Goal: Task Accomplishment & Management: Manage account settings

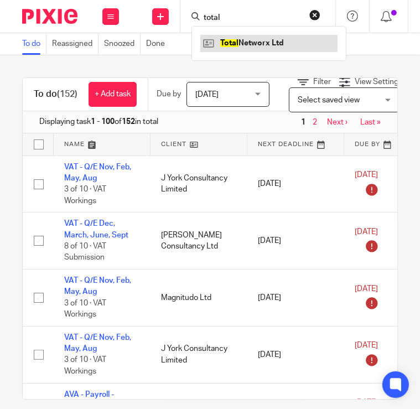
type input "total"
click at [236, 46] on link at bounding box center [268, 43] width 137 height 17
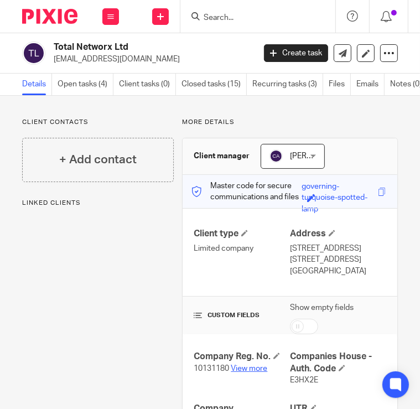
click at [248, 372] on link "View more" at bounding box center [249, 368] width 36 height 8
click at [226, 19] on input "Search" at bounding box center [252, 18] width 100 height 10
click at [228, 17] on input "Search" at bounding box center [252, 18] width 100 height 10
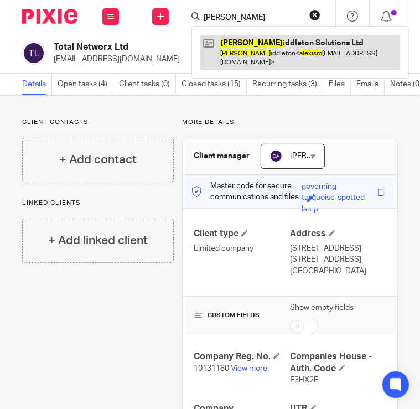
type input "alexis m"
click at [229, 44] on link at bounding box center [300, 52] width 200 height 34
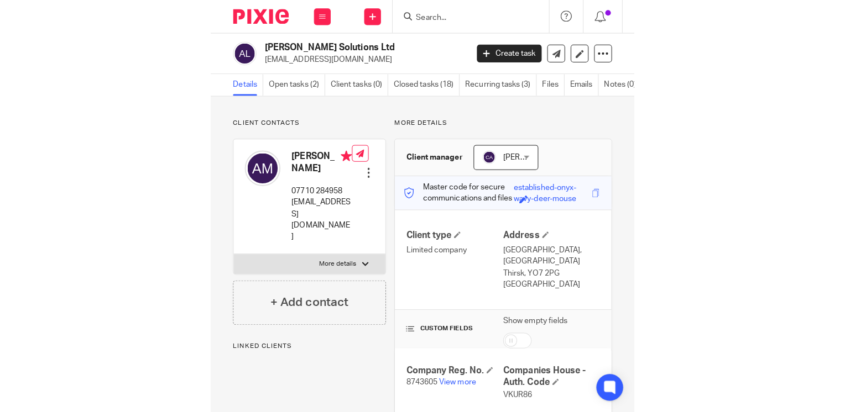
scroll to position [166, 0]
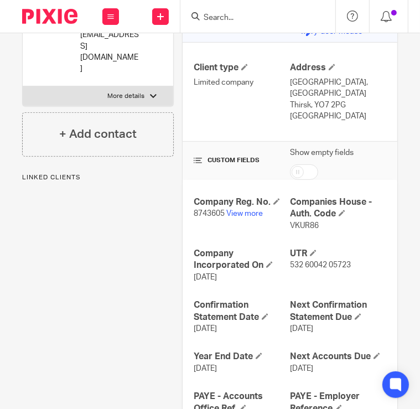
click at [246, 208] on p "8743605 View more" at bounding box center [241, 213] width 96 height 11
click at [245, 212] on link "View more" at bounding box center [244, 214] width 36 height 8
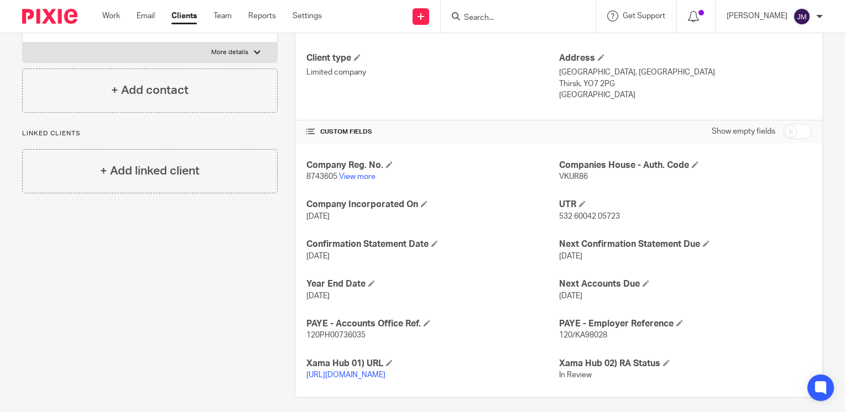
click at [419, 20] on input "Search" at bounding box center [513, 18] width 100 height 10
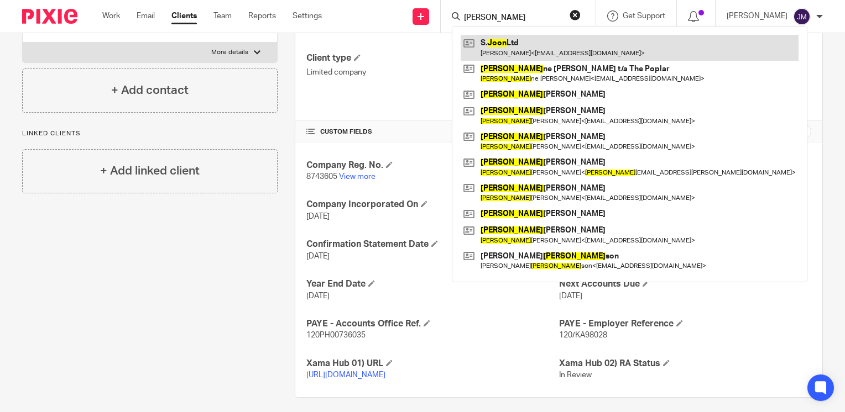
type input "joon"
click at [419, 41] on link at bounding box center [629, 47] width 338 height 25
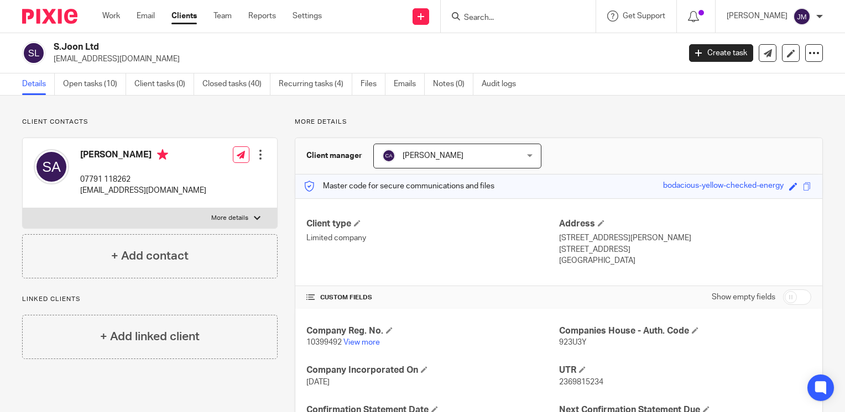
drag, startPoint x: 120, startPoint y: 60, endPoint x: 53, endPoint y: 60, distance: 66.9
click at [54, 60] on p "sahar@sjo.online" at bounding box center [363, 59] width 619 height 11
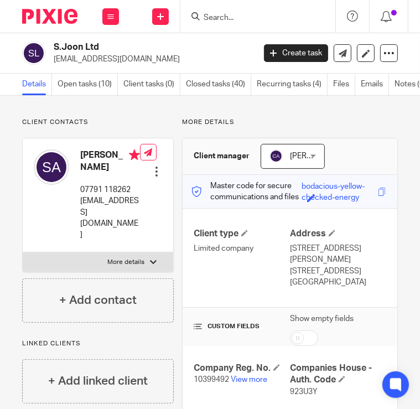
click at [116, 61] on p "sahar@sjo.online" at bounding box center [150, 59] width 193 height 11
drag, startPoint x: 119, startPoint y: 57, endPoint x: 54, endPoint y: 56, distance: 65.8
click at [54, 56] on p "sahar@sjo.online" at bounding box center [150, 59] width 193 height 11
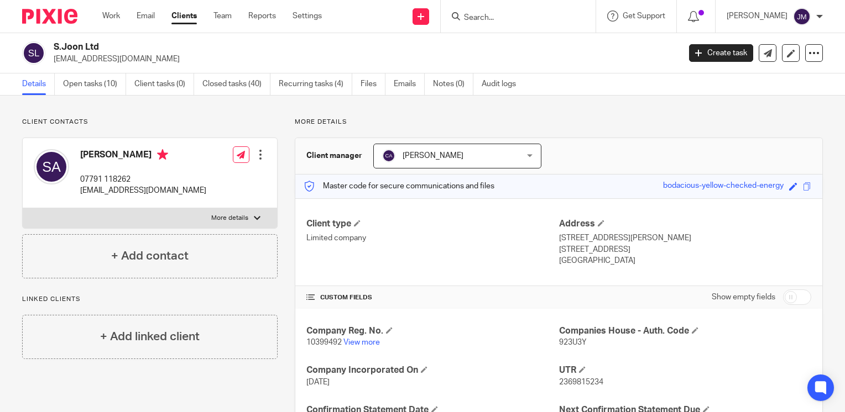
click at [530, 20] on input "Search" at bounding box center [513, 18] width 100 height 10
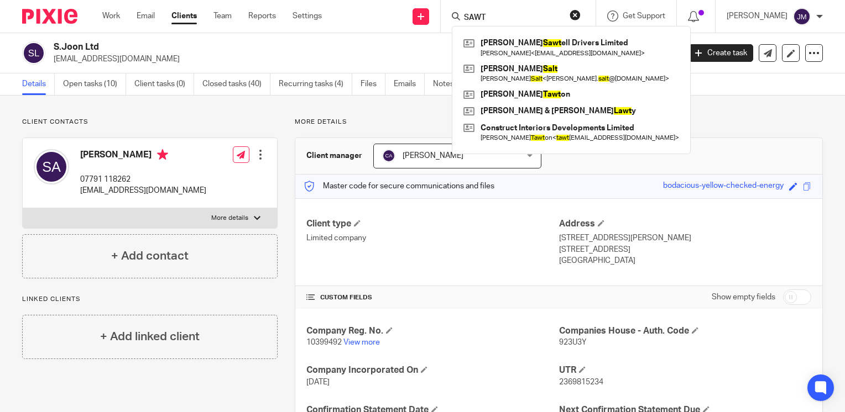
type input "SAWT"
click at [192, 19] on link "Clients" at bounding box center [183, 16] width 25 height 11
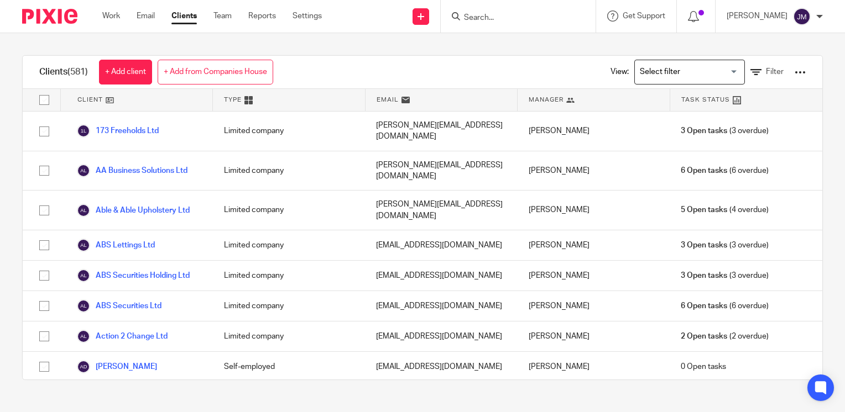
click at [791, 71] on div "View: Loading... Filter" at bounding box center [699, 72] width 245 height 33
click at [794, 71] on div at bounding box center [799, 72] width 11 height 11
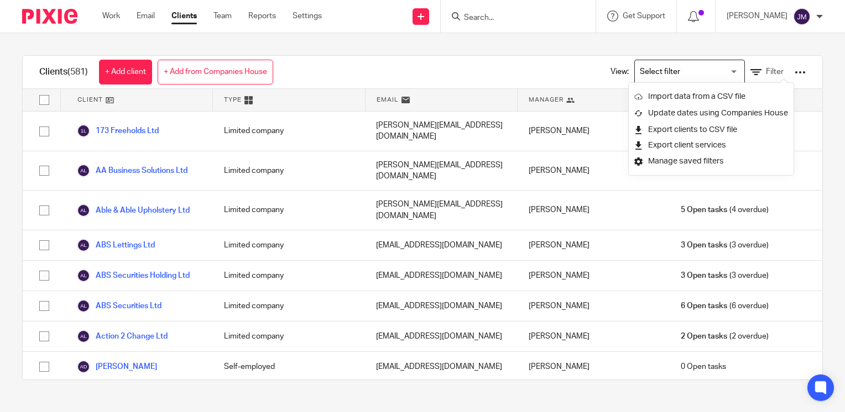
click at [768, 64] on div "View: Loading... Filter" at bounding box center [700, 72] width 212 height 33
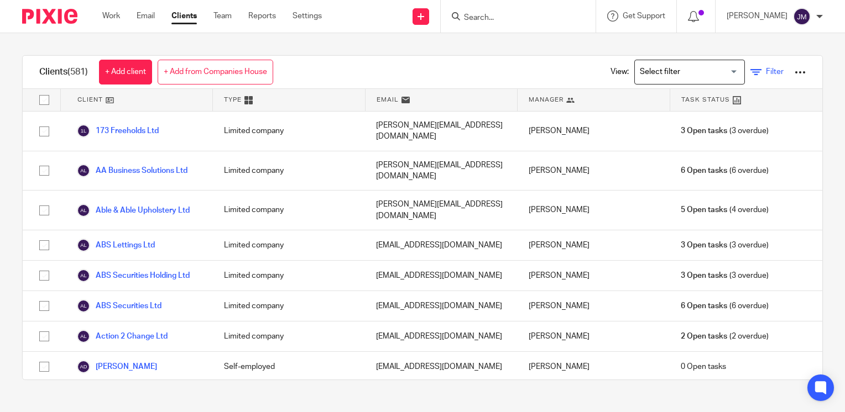
click at [766, 71] on span "Filter" at bounding box center [775, 72] width 18 height 8
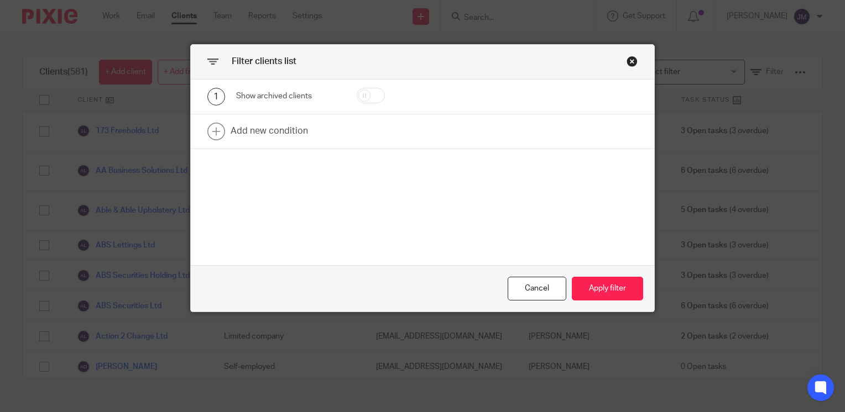
click at [367, 95] on input "checkbox" at bounding box center [371, 95] width 28 height 15
checkbox input "true"
click at [279, 132] on link at bounding box center [422, 131] width 463 height 34
click at [290, 129] on div "Field" at bounding box center [282, 134] width 75 height 23
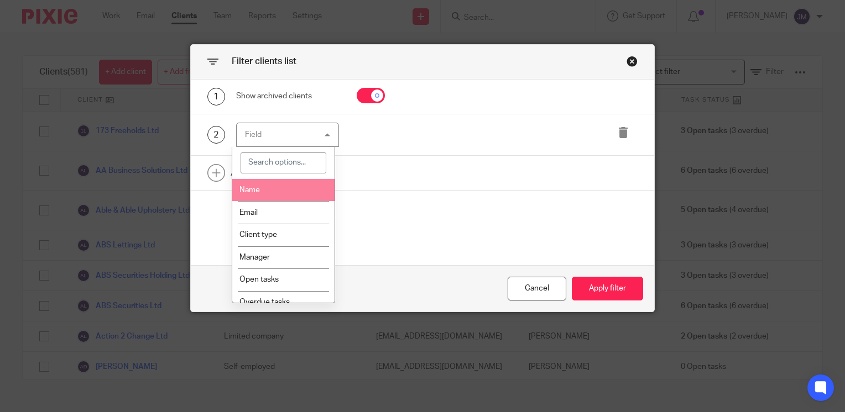
click at [288, 192] on li "Name" at bounding box center [283, 190] width 102 height 23
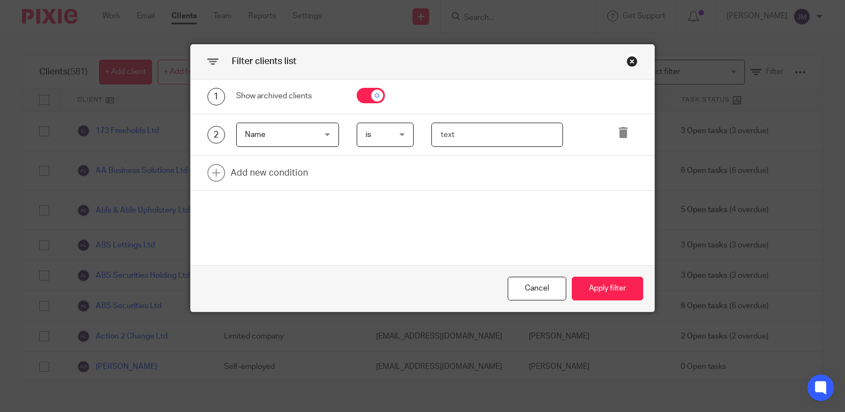
click at [491, 129] on input "text" at bounding box center [497, 135] width 132 height 25
type input "SAWTELL"
click at [601, 295] on button "Apply filter" at bounding box center [607, 289] width 71 height 24
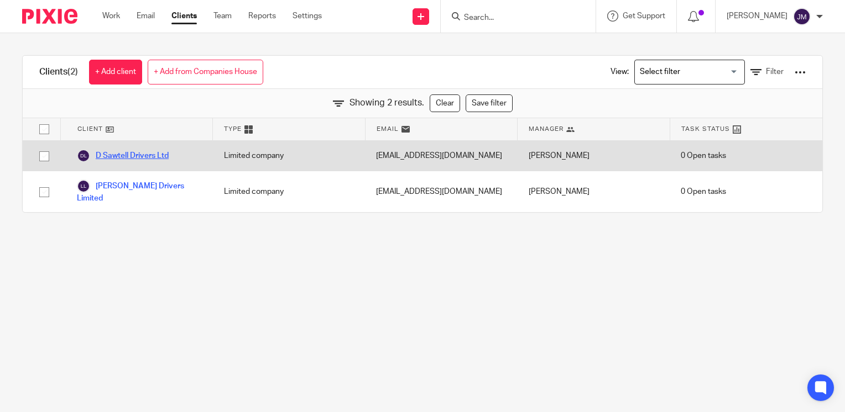
click at [127, 160] on link "D Sawtell Drivers Ltd" at bounding box center [123, 155] width 92 height 13
click at [133, 156] on link "D Sawtell Drivers Ltd" at bounding box center [123, 155] width 92 height 13
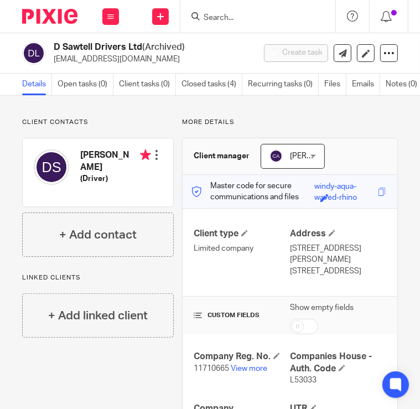
click at [295, 376] on span "L53033" at bounding box center [303, 380] width 27 height 8
copy span "L53033"
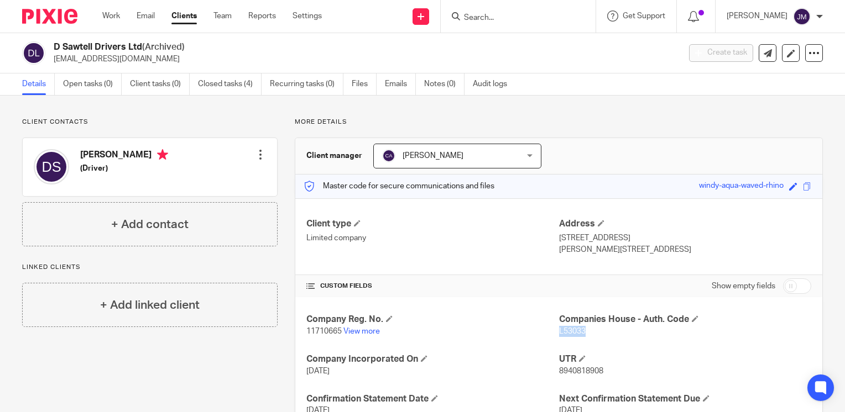
click at [522, 13] on input "Search" at bounding box center [513, 18] width 100 height 10
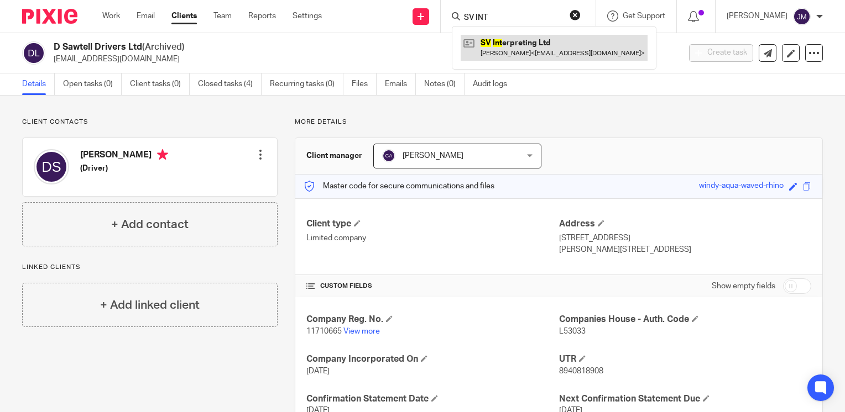
type input "SV INT"
click at [527, 52] on link at bounding box center [553, 47] width 187 height 25
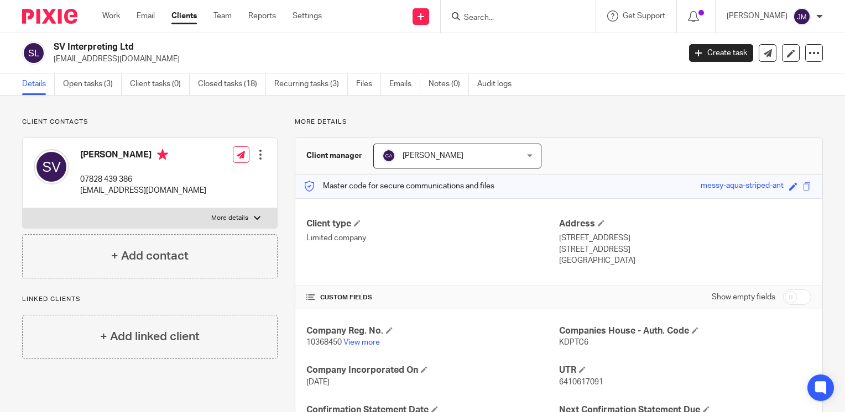
drag, startPoint x: 140, startPoint y: 61, endPoint x: 53, endPoint y: 59, distance: 86.8
click at [53, 59] on div "SV Interpreting Ltd [EMAIL_ADDRESS][DOMAIN_NAME]" at bounding box center [347, 52] width 650 height 23
click at [356, 341] on link "View more" at bounding box center [361, 343] width 36 height 8
click at [515, 18] on input "Search" at bounding box center [513, 18] width 100 height 10
paste input "AJ Bryant Consultancy Ltd"
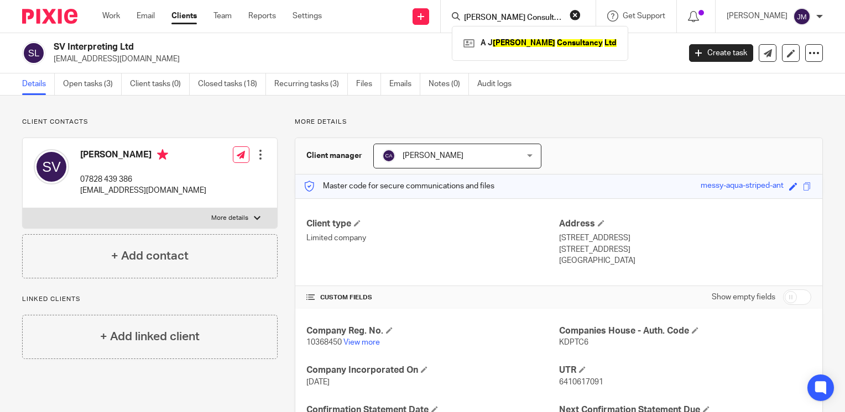
type input "AJ Bryant Consultancy Ltd"
click button "submit" at bounding box center [0, 0] width 0 height 0
click at [506, 46] on link at bounding box center [539, 43] width 159 height 17
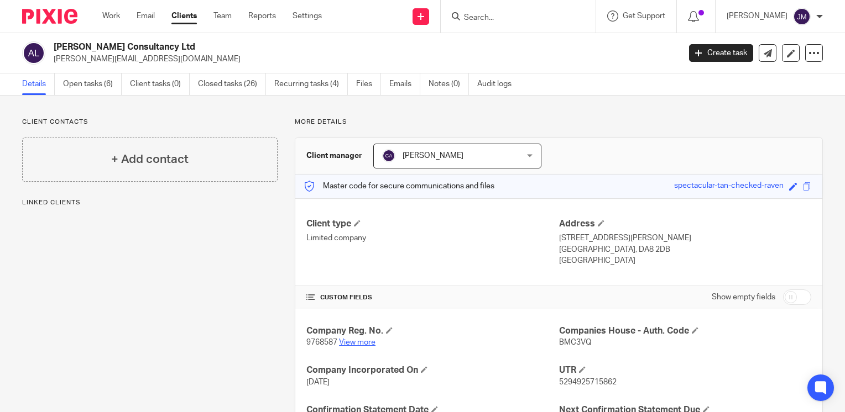
click at [356, 339] on link "View more" at bounding box center [357, 343] width 36 height 8
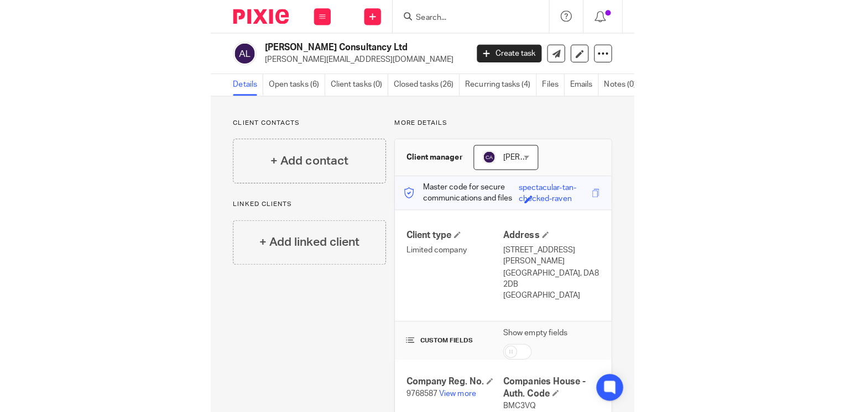
scroll to position [111, 0]
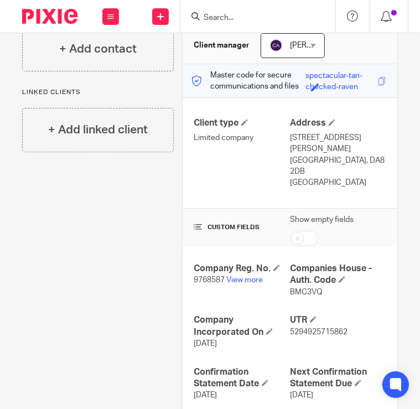
click at [205, 276] on span "9768587" at bounding box center [208, 280] width 31 height 8
copy p "9768587"
click at [245, 276] on link "View more" at bounding box center [244, 280] width 36 height 8
click at [313, 288] on span "BMC3VQ" at bounding box center [306, 292] width 33 height 8
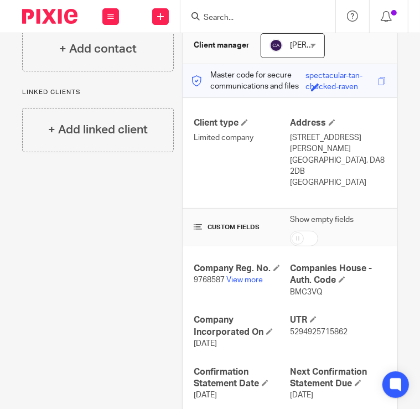
click at [313, 288] on span "BMC3VQ" at bounding box center [306, 292] width 33 height 8
click at [311, 288] on span "BMC3VQ" at bounding box center [306, 292] width 33 height 8
copy span "BMC3VQ"
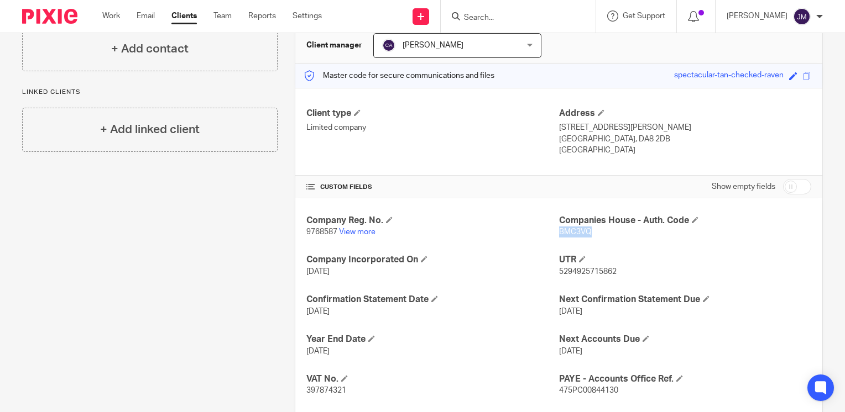
click at [515, 16] on input "Search" at bounding box center [513, 18] width 100 height 10
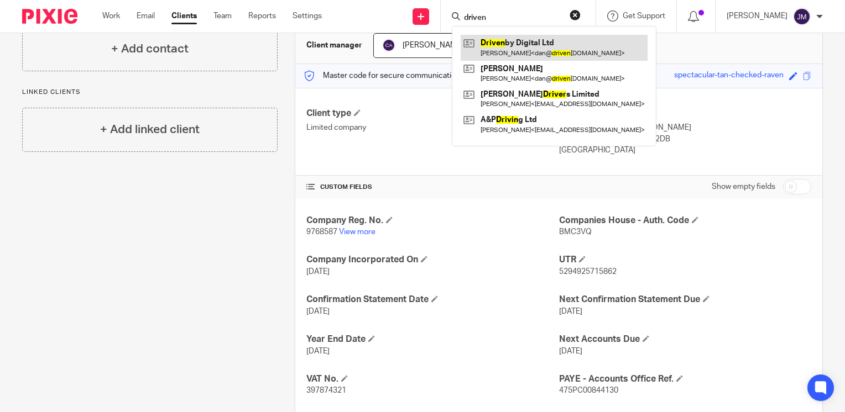
type input "driven"
click at [514, 48] on link at bounding box center [553, 47] width 187 height 25
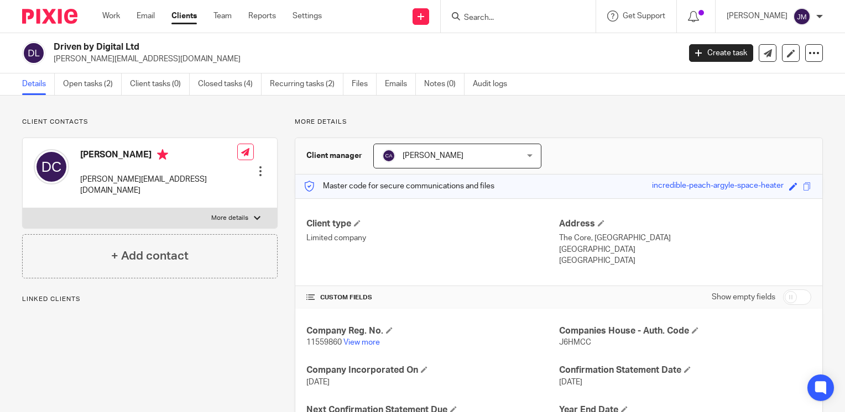
drag, startPoint x: 155, startPoint y: 61, endPoint x: 54, endPoint y: 63, distance: 101.2
click at [54, 63] on p "[PERSON_NAME][EMAIL_ADDRESS][DOMAIN_NAME]" at bounding box center [363, 59] width 619 height 11
copy p "[PERSON_NAME][EMAIL_ADDRESS][DOMAIN_NAME]"
click at [356, 341] on link "View more" at bounding box center [361, 343] width 36 height 8
click at [500, 18] on input "Search" at bounding box center [513, 18] width 100 height 10
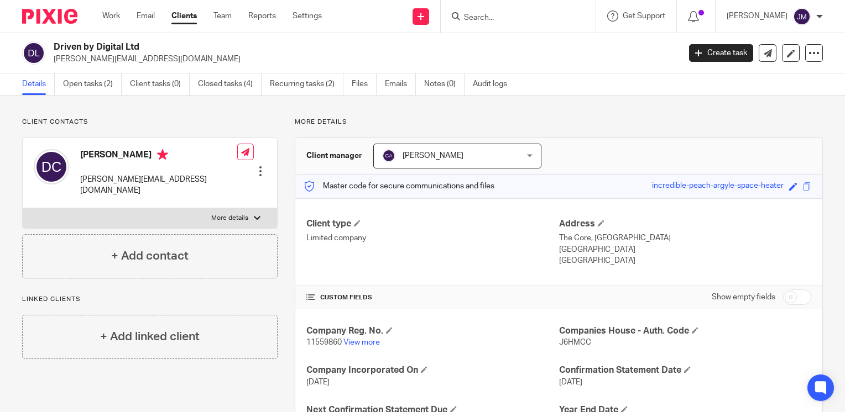
paste input "Yorkshire Performance Ltd"
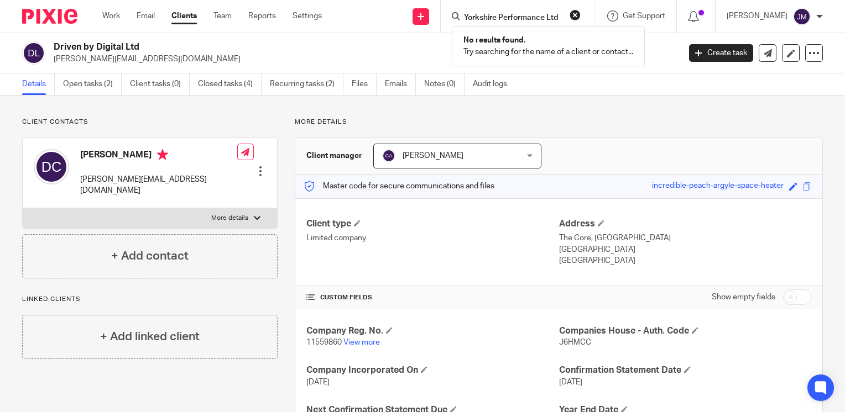
click button "submit" at bounding box center [0, 0] width 0 height 0
drag, startPoint x: 566, startPoint y: 20, endPoint x: 608, endPoint y: 23, distance: 42.1
click at [595, 23] on div "Yorkshire Performance Ltd No results found. Try searching for the name of a cli…" at bounding box center [518, 16] width 155 height 33
type input "Yorkshire Performance"
click button "submit" at bounding box center [0, 0] width 0 height 0
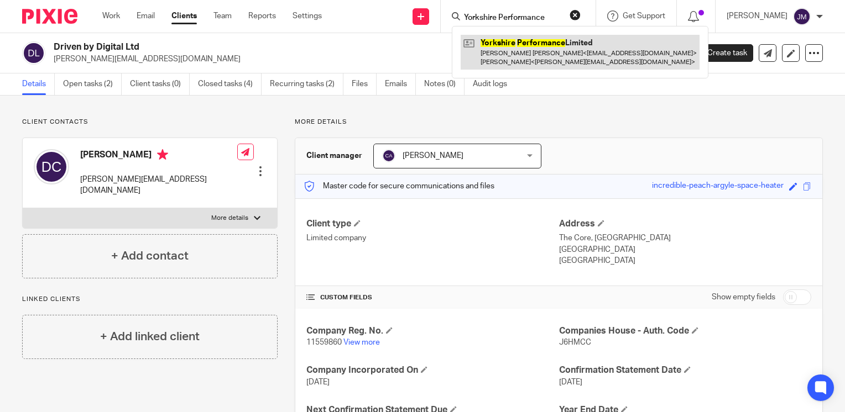
click at [549, 40] on link at bounding box center [579, 52] width 239 height 34
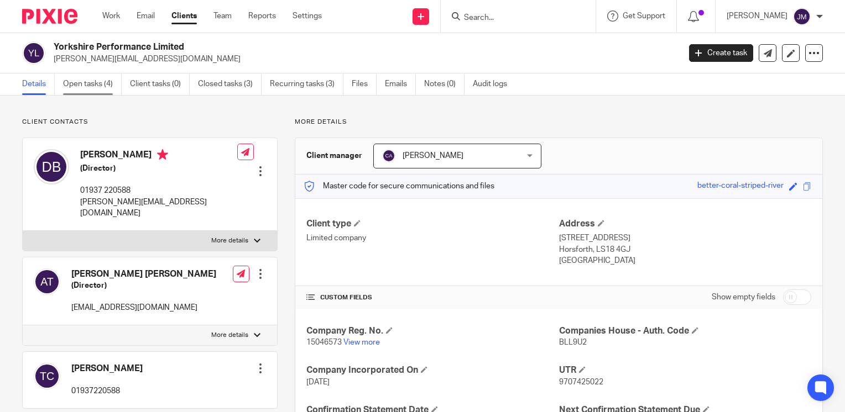
click at [89, 87] on link "Open tasks (4)" at bounding box center [92, 85] width 59 height 22
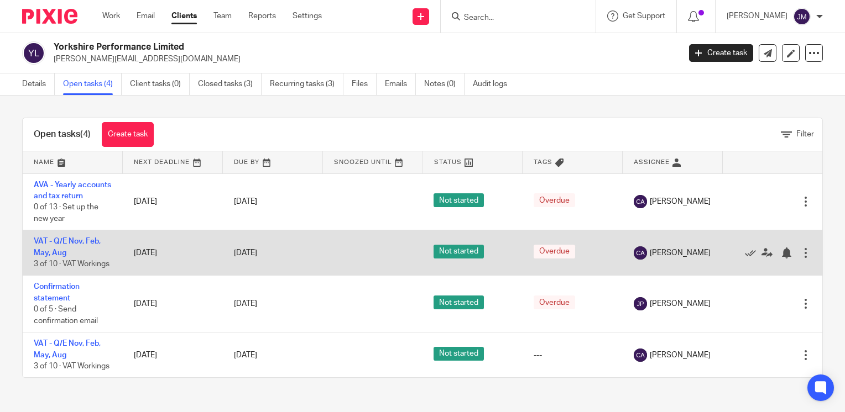
scroll to position [23, 0]
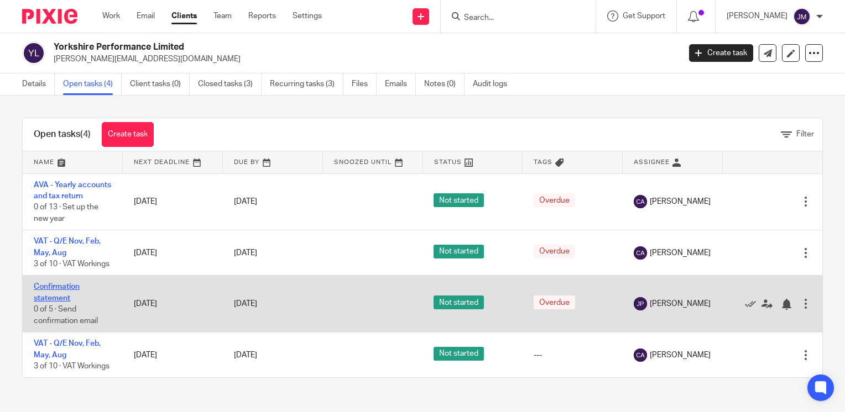
click at [49, 291] on link "Confirmation statement" at bounding box center [57, 292] width 46 height 19
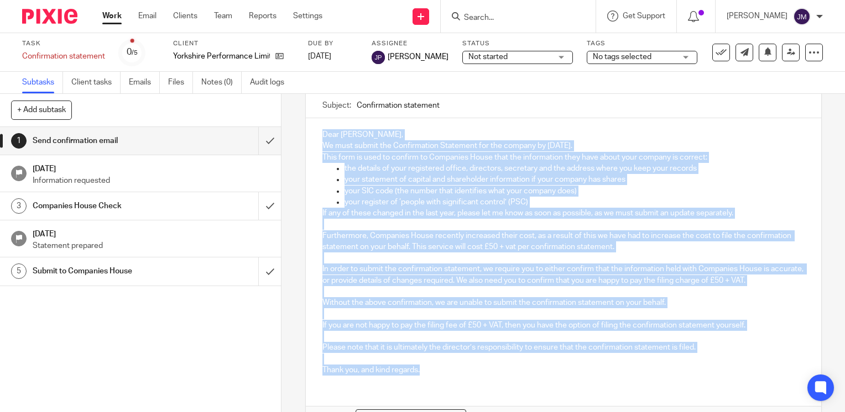
scroll to position [79, 0]
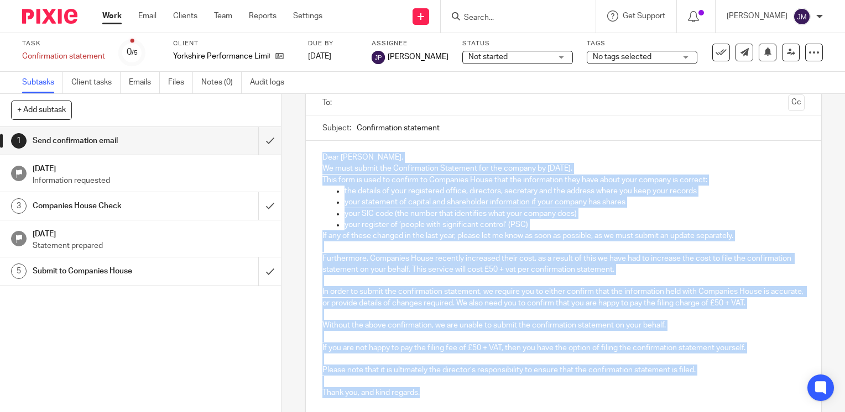
drag, startPoint x: 432, startPoint y: 311, endPoint x: 311, endPoint y: 156, distance: 196.2
click at [311, 156] on div "Dear [PERSON_NAME], We must submit the Confirmation Statement for the company b…" at bounding box center [563, 274] width 515 height 266
copy div "Lore Ipsu, Do sita consec adi Elitseddoeiu Temporinc utl etd magnaal en 39 Adm …"
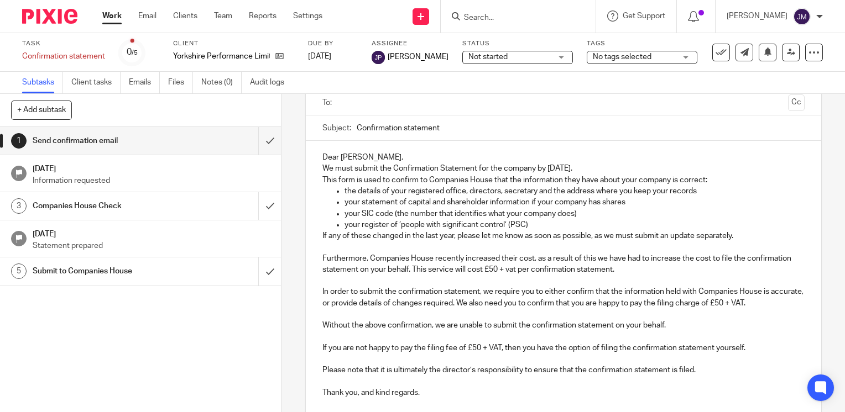
drag, startPoint x: 451, startPoint y: 127, endPoint x: 349, endPoint y: 129, distance: 101.2
click at [349, 129] on div "Subject: Confirmation statement" at bounding box center [563, 128] width 482 height 25
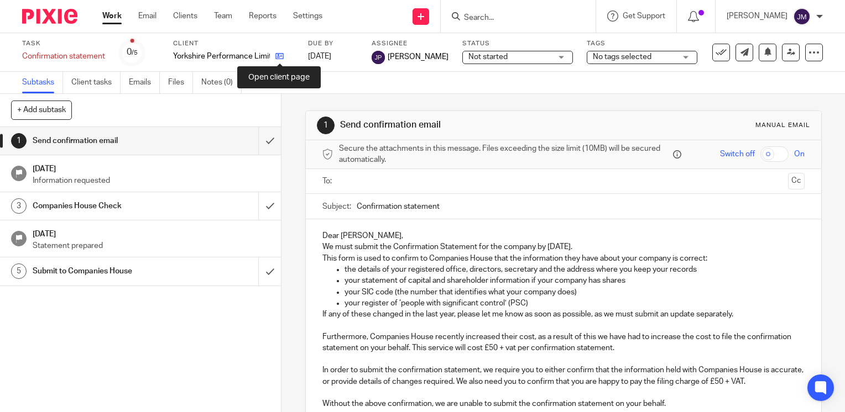
click at [276, 57] on icon at bounding box center [279, 56] width 8 height 8
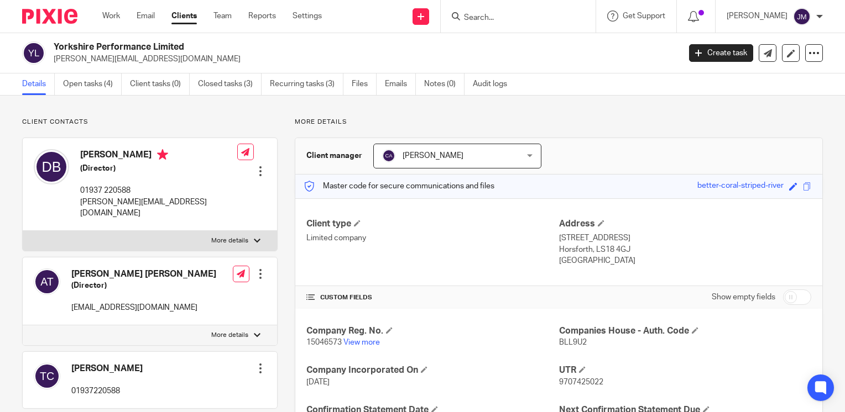
drag, startPoint x: 170, startPoint y: 65, endPoint x: 53, endPoint y: 60, distance: 117.9
click at [53, 60] on div "Yorkshire Performance Limited [PERSON_NAME][EMAIL_ADDRESS][DOMAIN_NAME] Create …" at bounding box center [422, 53] width 845 height 40
drag, startPoint x: 185, startPoint y: 202, endPoint x: 82, endPoint y: 207, distance: 102.9
click at [82, 207] on div "[PERSON_NAME] (Director) 01937 220588 [PERSON_NAME][EMAIL_ADDRESS][DOMAIN_NAME]…" at bounding box center [150, 184] width 254 height 92
click at [95, 90] on link "Open tasks (4)" at bounding box center [92, 85] width 59 height 22
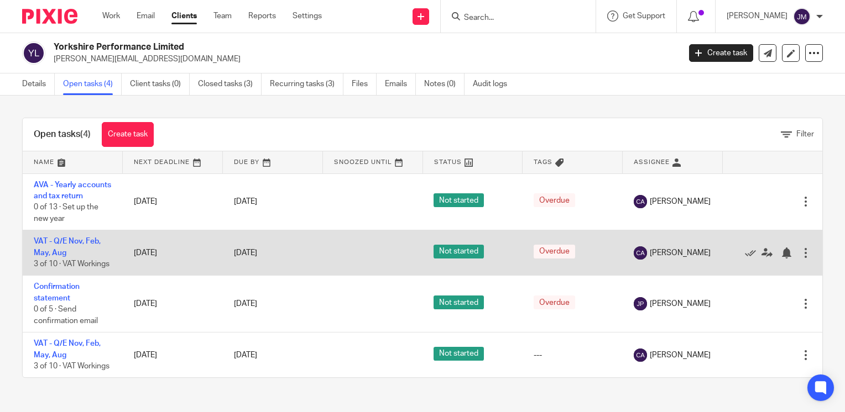
scroll to position [23, 0]
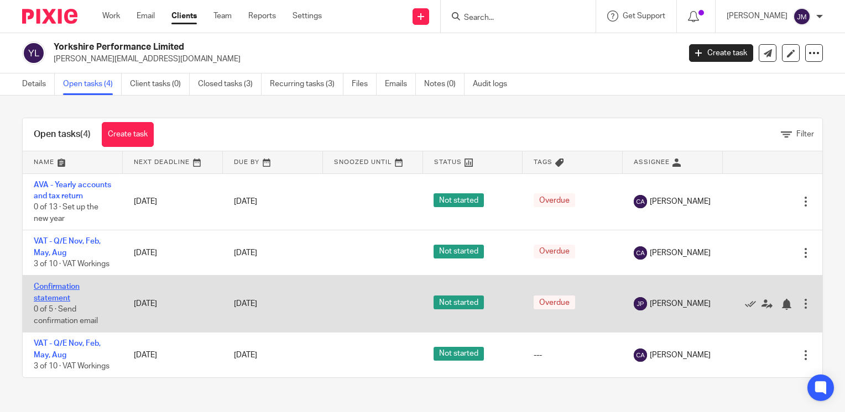
click at [51, 286] on link "Confirmation statement" at bounding box center [57, 292] width 46 height 19
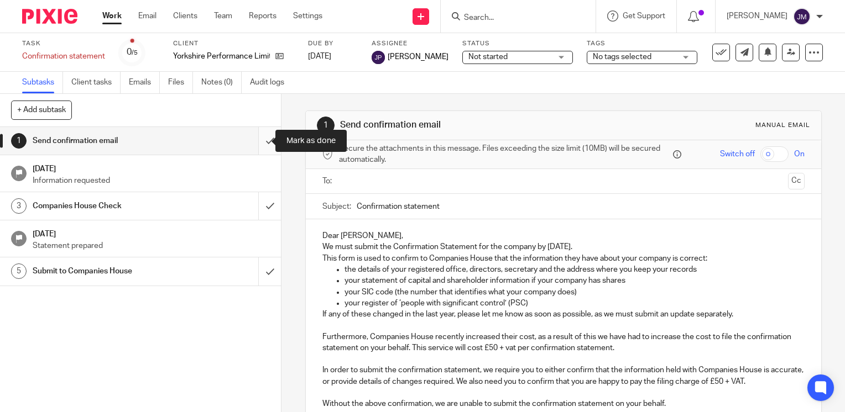
click at [259, 140] on input "submit" at bounding box center [140, 141] width 281 height 28
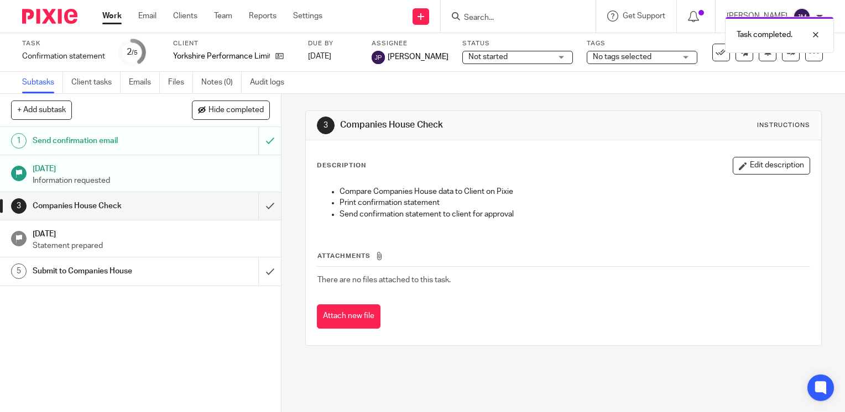
click at [568, 25] on div "Task completed." at bounding box center [627, 32] width 411 height 42
click at [556, 19] on div "Task completed." at bounding box center [627, 32] width 411 height 42
click at [500, 20] on div "Task completed." at bounding box center [627, 32] width 411 height 42
click at [500, 16] on input "Search" at bounding box center [513, 18] width 100 height 10
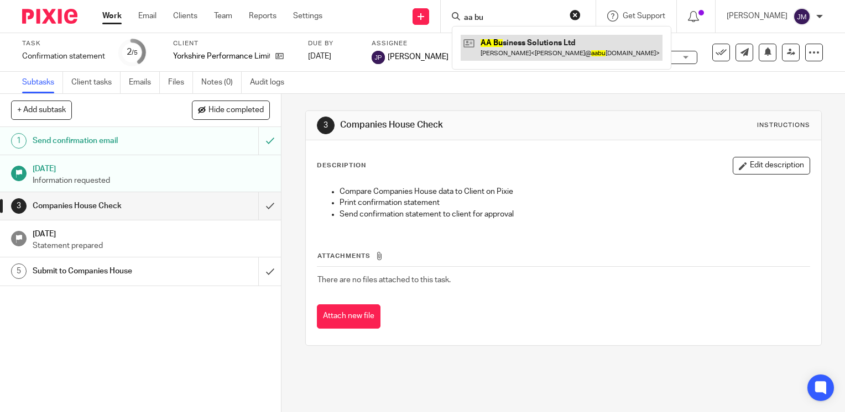
type input "aa bu"
click at [536, 45] on link at bounding box center [561, 47] width 202 height 25
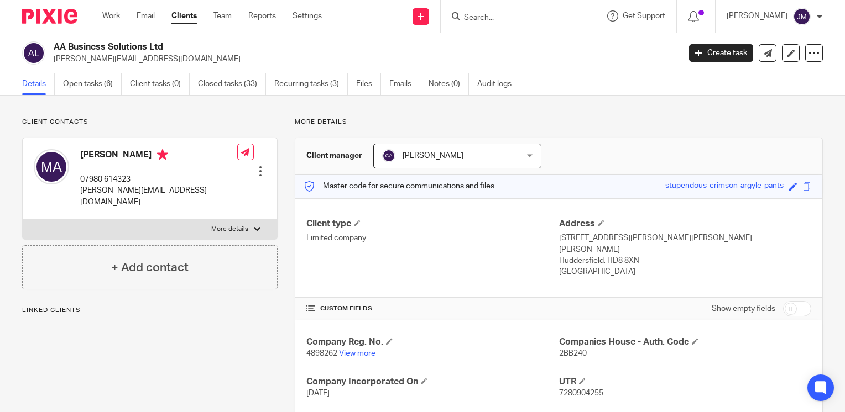
click at [353, 79] on ul "Details Open tasks (6) Client tasks (0) Closed tasks (33) Recurring tasks (3) F…" at bounding box center [275, 85] width 506 height 22
click at [376, 81] on link "Files" at bounding box center [368, 85] width 25 height 22
click at [391, 82] on link "Emails" at bounding box center [404, 85] width 31 height 22
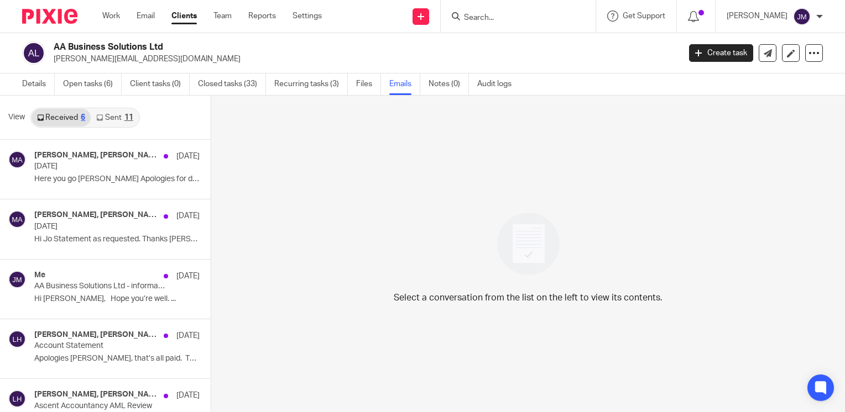
click at [116, 122] on link "Sent 11" at bounding box center [115, 118] width 48 height 18
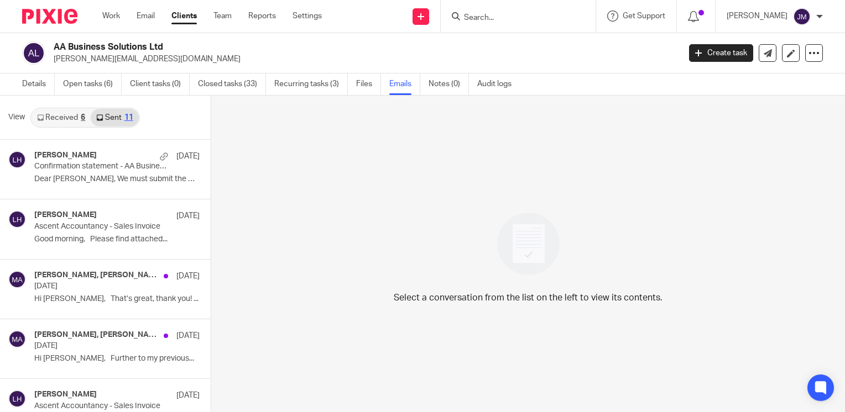
scroll to position [2, 0]
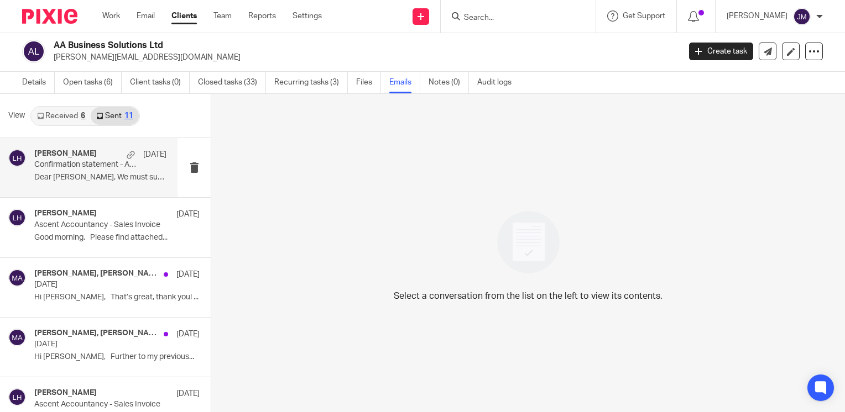
click at [94, 171] on div "Liz Hough 18 Sep Confirmation statement - AA Business Solutions Ltd Dear Michel…" at bounding box center [100, 167] width 132 height 37
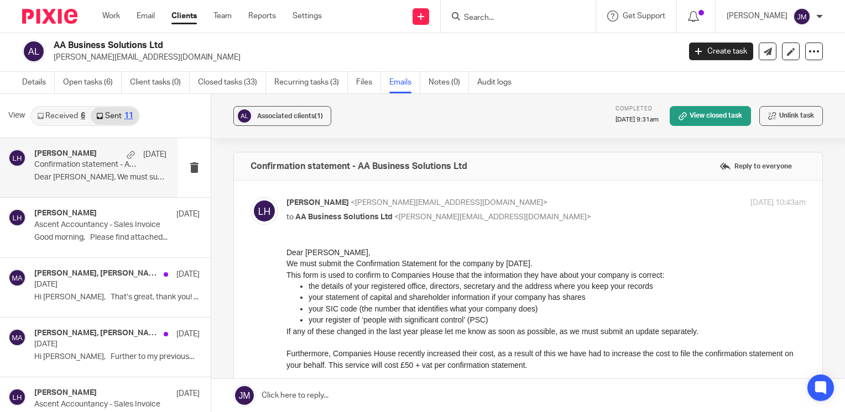
scroll to position [0, 0]
click at [95, 85] on link "Open tasks (6)" at bounding box center [92, 83] width 59 height 22
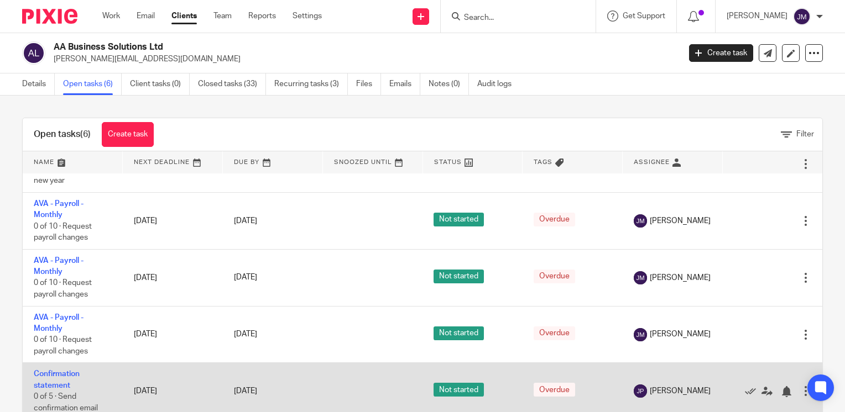
scroll to position [29, 0]
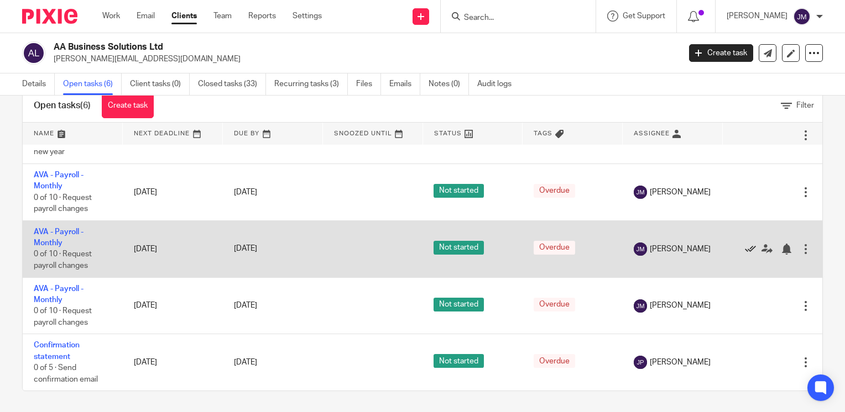
click at [745, 250] on icon at bounding box center [750, 249] width 11 height 11
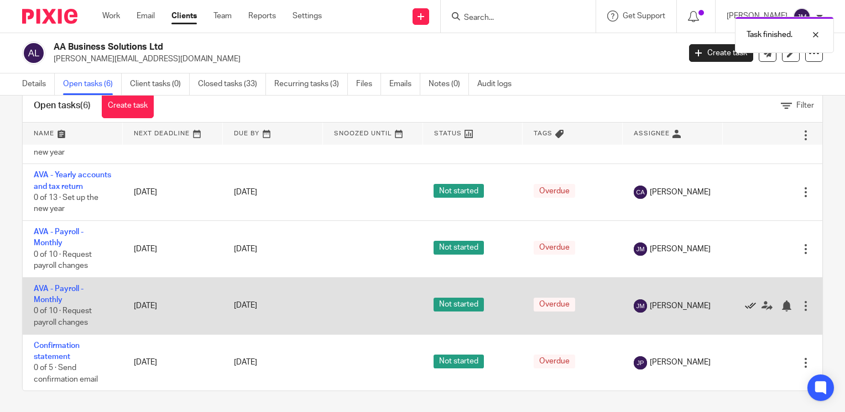
click at [745, 302] on icon at bounding box center [750, 306] width 11 height 11
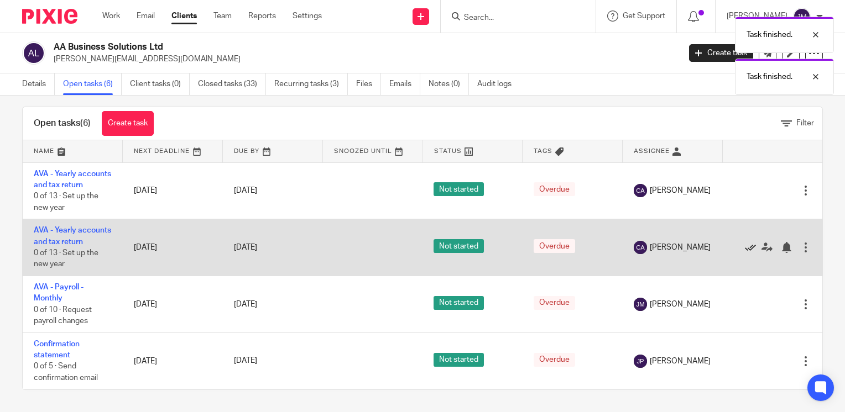
scroll to position [4, 0]
click at [745, 242] on icon at bounding box center [750, 247] width 11 height 11
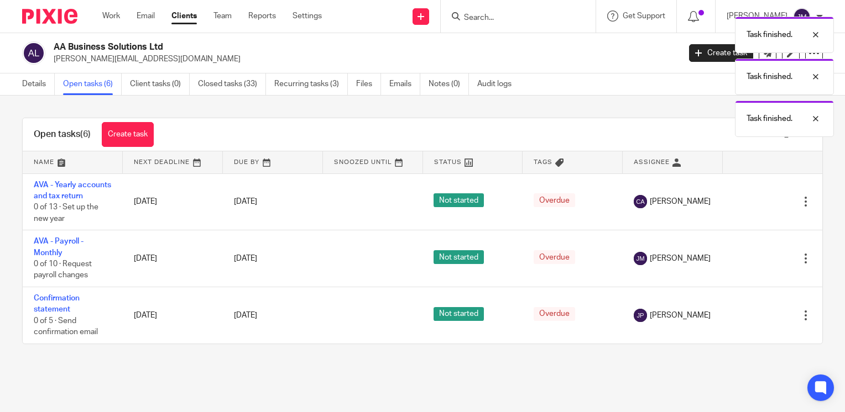
scroll to position [0, 0]
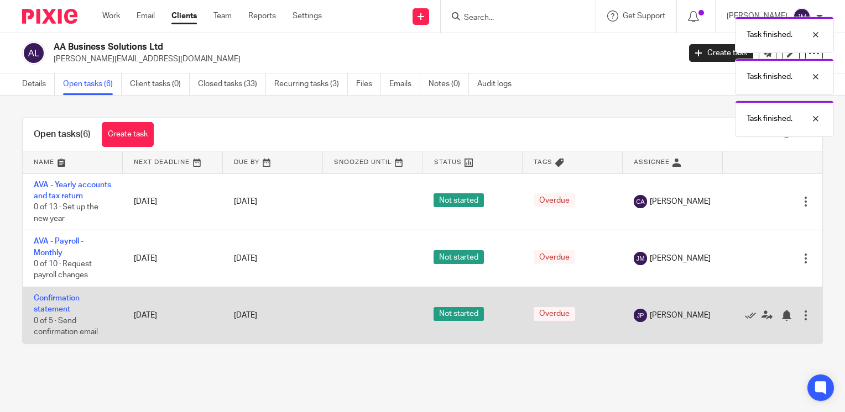
click at [51, 316] on td "Confirmation statement 0 of 5 · Send confirmation email" at bounding box center [73, 315] width 100 height 56
click at [52, 317] on td "Confirmation statement 0 of 5 · Send confirmation email" at bounding box center [73, 315] width 100 height 56
click at [53, 313] on link "Confirmation statement" at bounding box center [57, 304] width 46 height 19
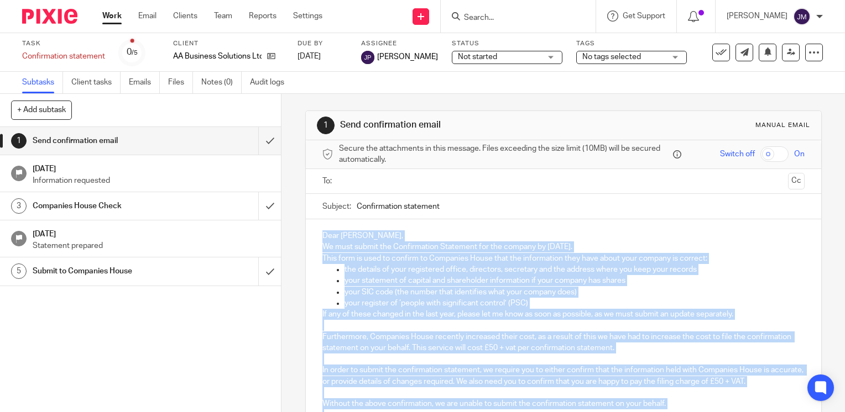
scroll to position [170, 0]
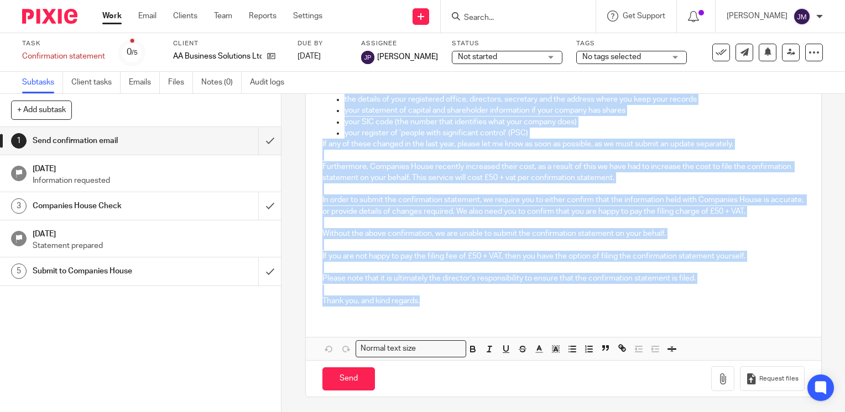
drag, startPoint x: 318, startPoint y: 233, endPoint x: 657, endPoint y: 311, distance: 347.9
click at [657, 311] on div "Dear [PERSON_NAME], We must submit the Confirmation Statement for the company b…" at bounding box center [563, 182] width 515 height 266
copy div "Lore Ipsumdol, Si amet consec adi Elitseddoeiu Temporinc utl etd magnaal en 38 …"
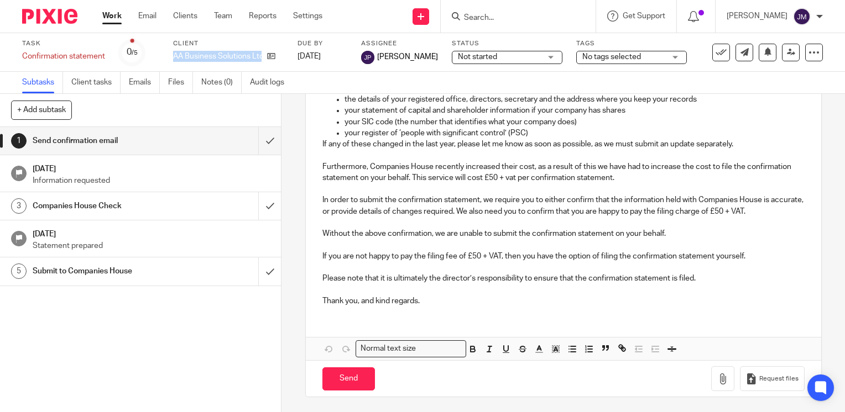
drag, startPoint x: 174, startPoint y: 54, endPoint x: 279, endPoint y: 61, distance: 105.2
click at [279, 61] on div "Task Confirmation statement Save Confirmation statement 0 /5 Client AA Business…" at bounding box center [355, 52] width 667 height 27
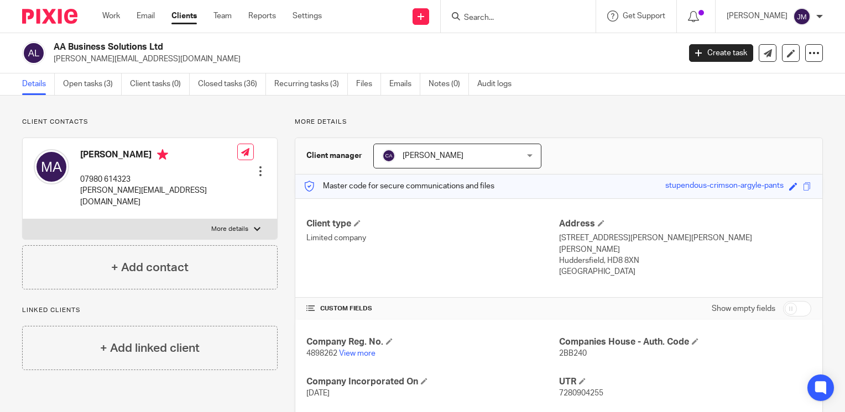
drag, startPoint x: 168, startPoint y: 51, endPoint x: 54, endPoint y: 50, distance: 113.9
click at [54, 50] on h2 "AA Business Solutions Ltd" at bounding box center [301, 47] width 495 height 12
copy h2 "AA Business Solutions Ltd"
drag, startPoint x: 188, startPoint y: 62, endPoint x: 55, endPoint y: 67, distance: 133.3
click at [55, 67] on div "AA Business Solutions Ltd [PERSON_NAME][EMAIL_ADDRESS][DOMAIN_NAME] Create task…" at bounding box center [422, 53] width 845 height 40
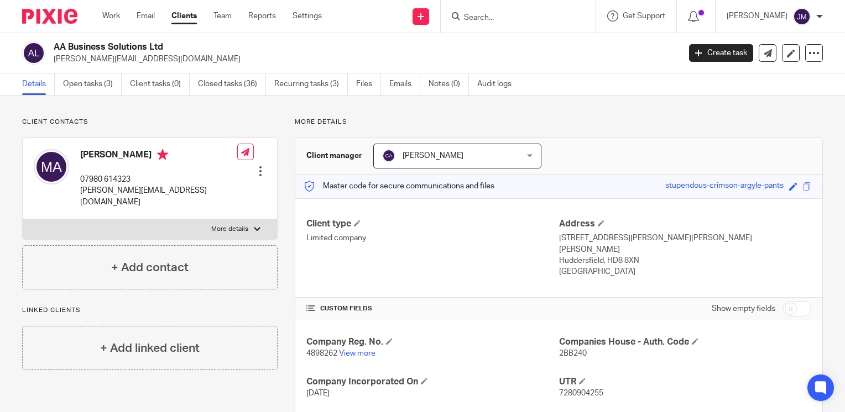
copy p "[PERSON_NAME][EMAIL_ADDRESS][DOMAIN_NAME]"
click at [100, 77] on link "Open tasks (3)" at bounding box center [92, 85] width 59 height 22
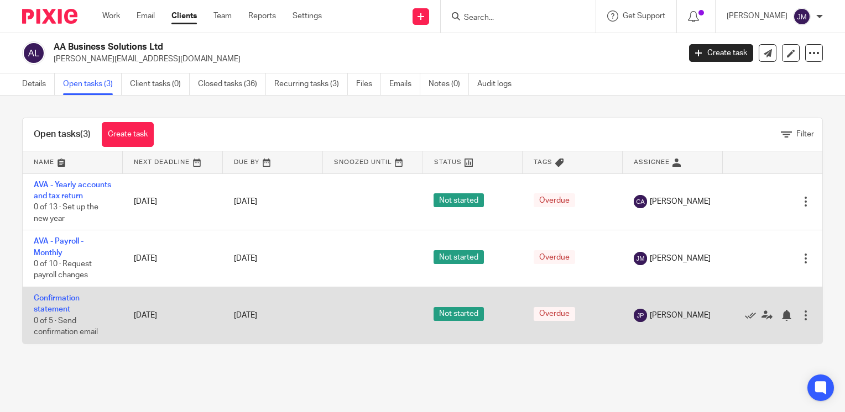
click at [81, 316] on td "Confirmation statement 0 of 5 · Send confirmation email" at bounding box center [73, 315] width 100 height 56
click at [73, 316] on td "Confirmation statement 0 of 5 · Send confirmation email" at bounding box center [73, 315] width 100 height 56
click at [65, 314] on td "Confirmation statement 0 of 5 · Send confirmation email" at bounding box center [73, 315] width 100 height 56
click at [50, 308] on link "Confirmation statement" at bounding box center [57, 304] width 46 height 19
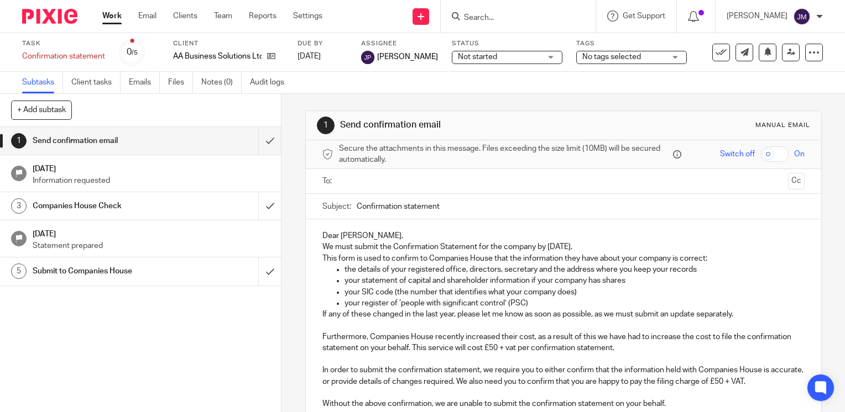
click at [44, 314] on div "1 Send confirmation email 14 Sep 2025 Information requested 3 Companies House C…" at bounding box center [140, 269] width 281 height 285
click at [256, 139] on input "submit" at bounding box center [140, 141] width 281 height 28
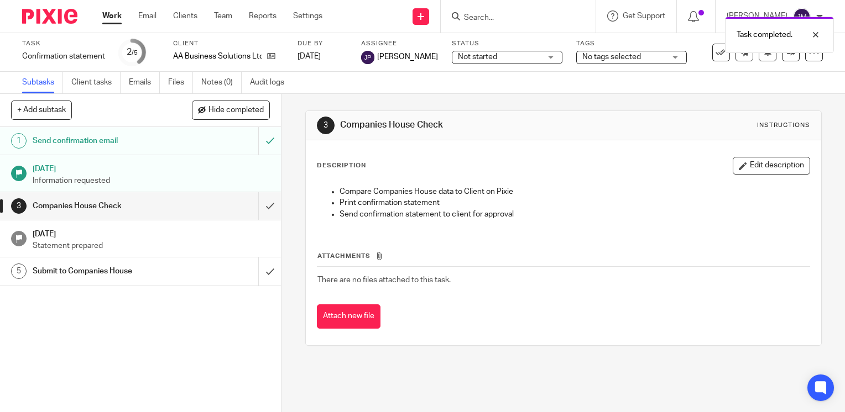
click at [502, 17] on div "Task completed." at bounding box center [627, 32] width 411 height 42
click at [509, 17] on input "Search" at bounding box center [513, 18] width 100 height 10
click at [498, 19] on input "Search" at bounding box center [513, 18] width 100 height 10
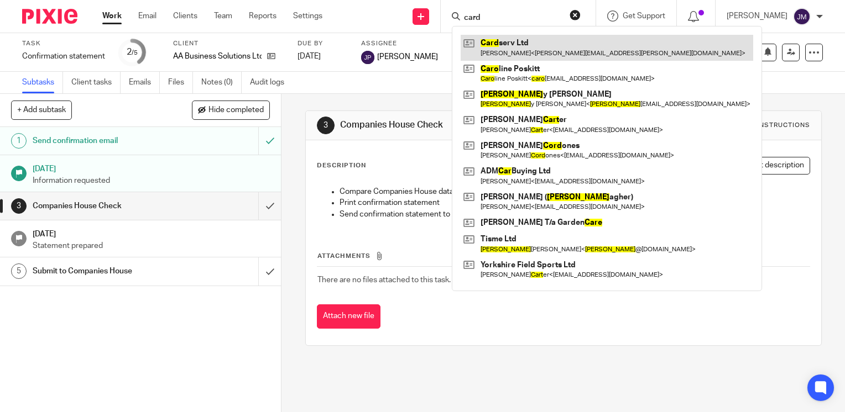
type input "card"
click at [510, 45] on link at bounding box center [606, 47] width 292 height 25
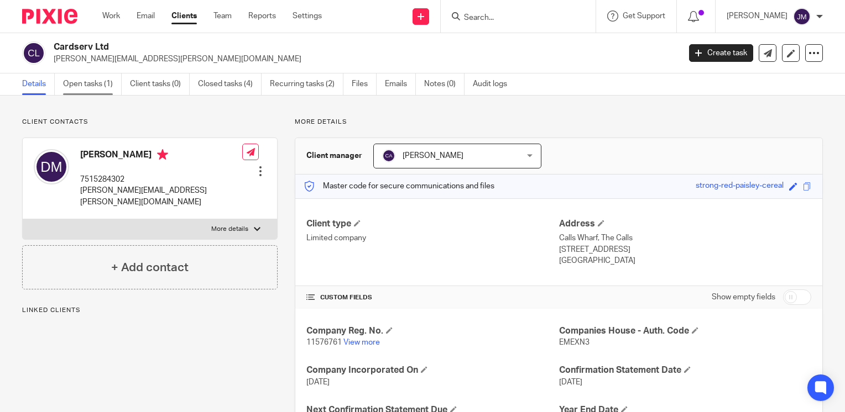
click at [75, 87] on link "Open tasks (1)" at bounding box center [92, 85] width 59 height 22
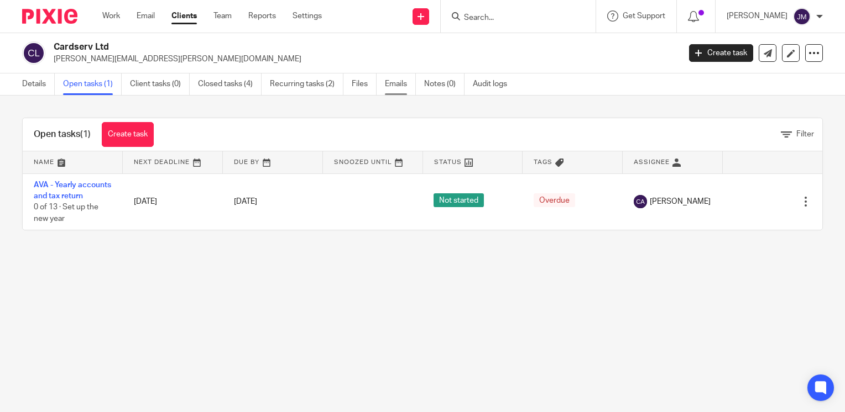
click at [409, 87] on link "Emails" at bounding box center [400, 85] width 31 height 22
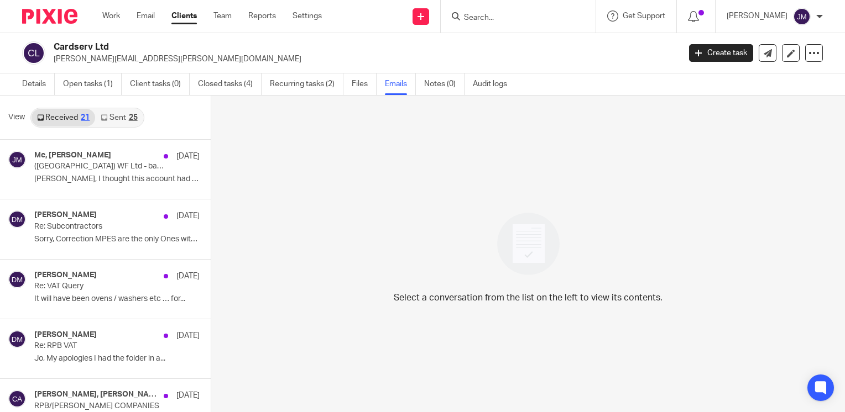
click at [115, 118] on link "Sent 25" at bounding box center [119, 118] width 48 height 18
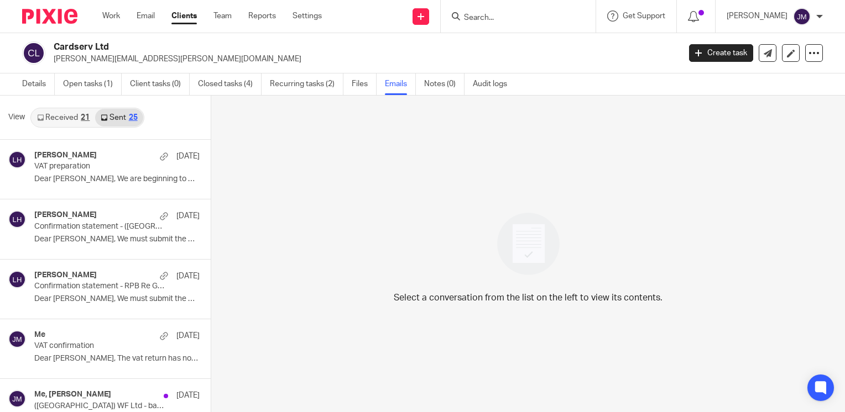
scroll to position [2, 0]
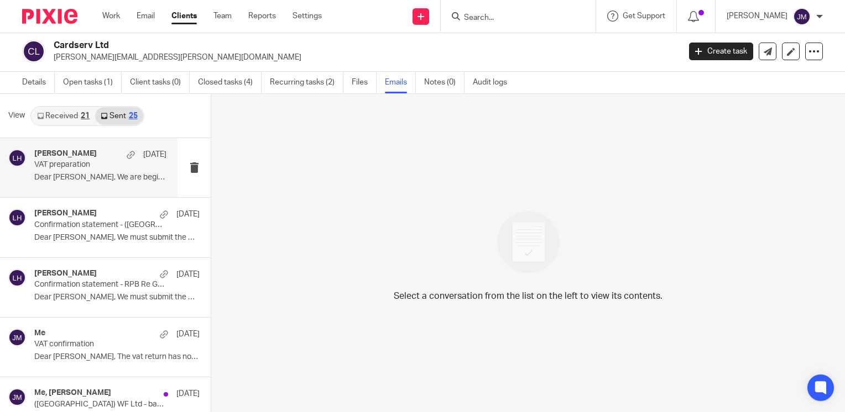
click at [60, 165] on p "VAT preparation" at bounding box center [87, 164] width 106 height 9
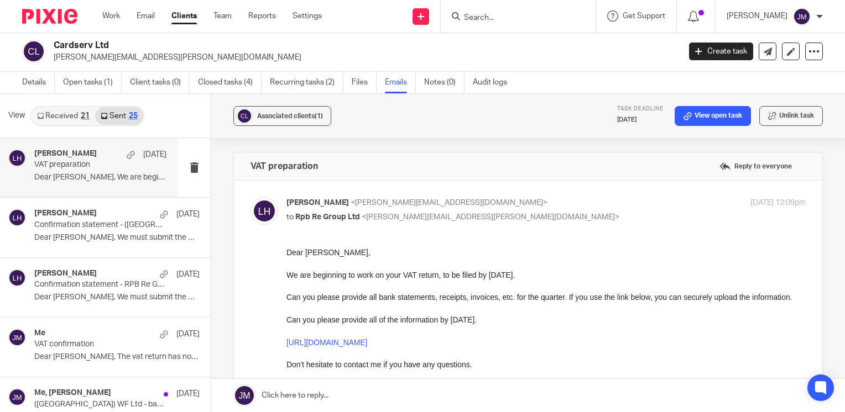
scroll to position [0, 0]
click at [318, 84] on link "Recurring tasks (2)" at bounding box center [307, 83] width 74 height 22
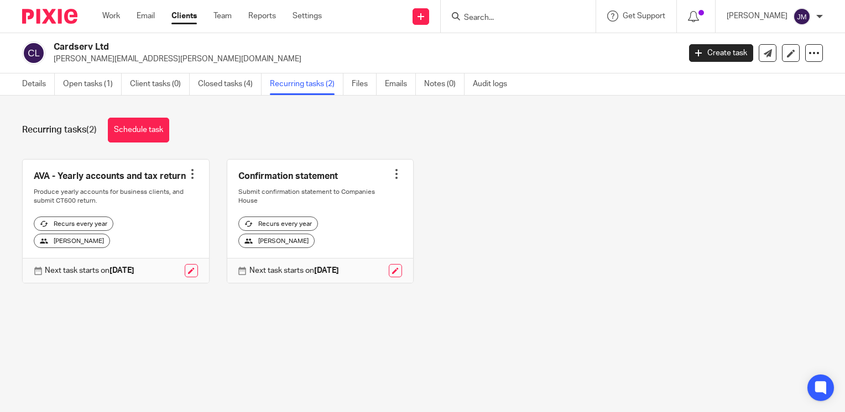
click at [391, 175] on div at bounding box center [396, 174] width 11 height 11
click at [391, 264] on link at bounding box center [395, 270] width 13 height 13
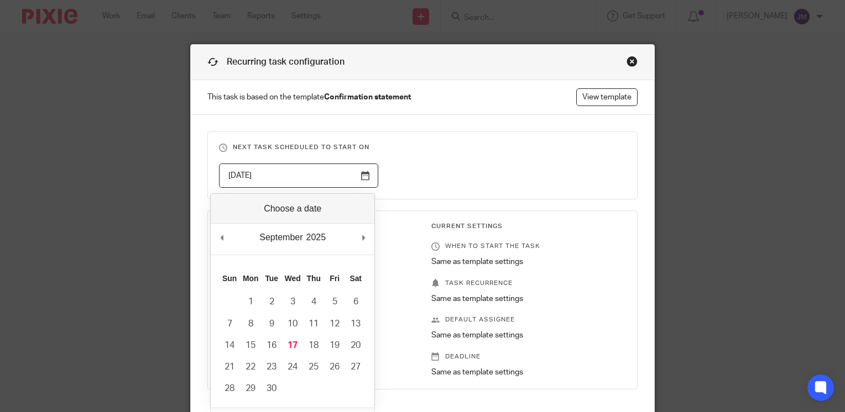
click at [364, 175] on input "2025-09-18" at bounding box center [299, 176] width 160 height 25
type input "2025-09-16"
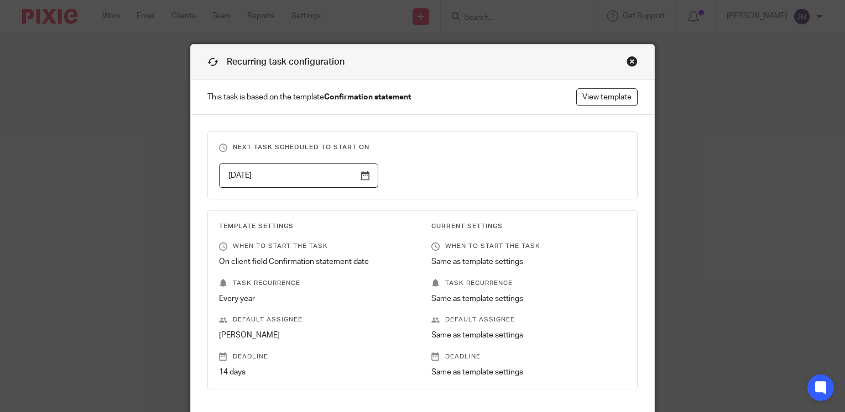
scroll to position [133, 0]
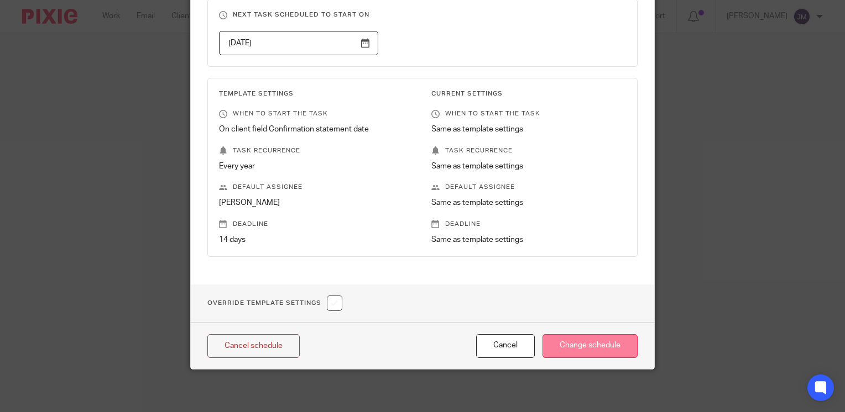
click at [579, 344] on input "Change schedule" at bounding box center [589, 346] width 95 height 24
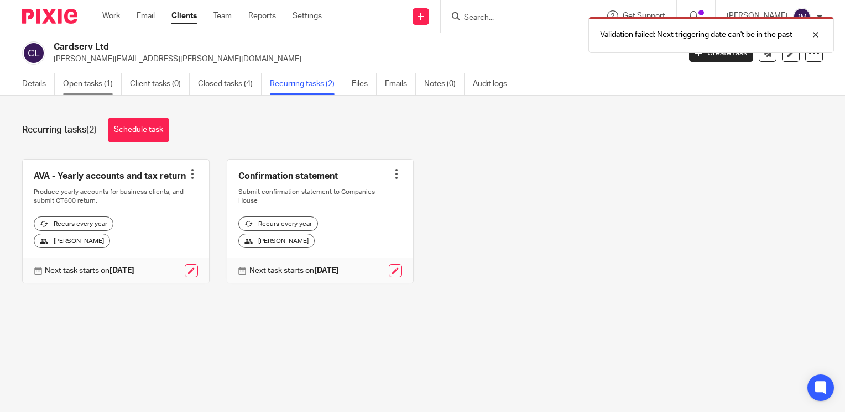
click at [77, 85] on link "Open tasks (1)" at bounding box center [92, 85] width 59 height 22
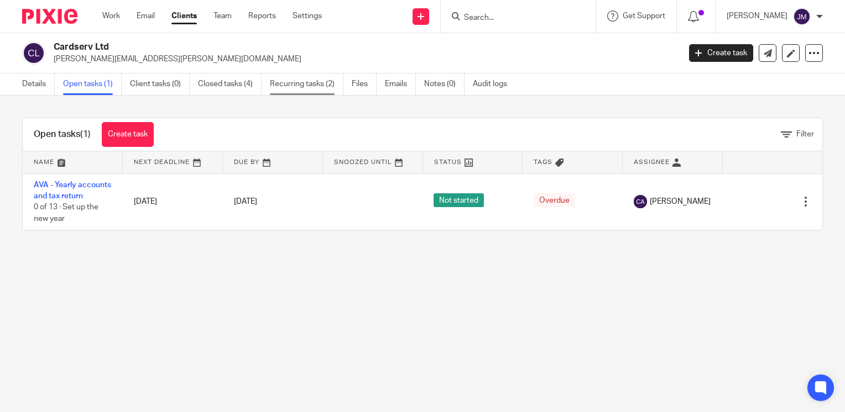
click at [299, 87] on link "Recurring tasks (2)" at bounding box center [307, 85] width 74 height 22
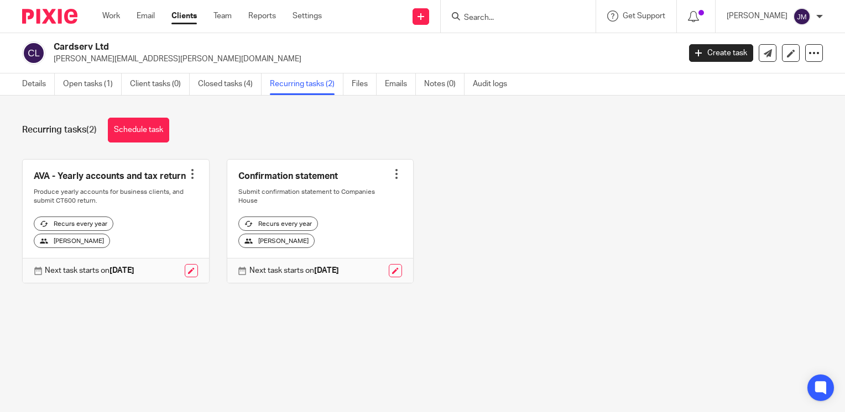
click at [299, 178] on link at bounding box center [320, 222] width 186 height 124
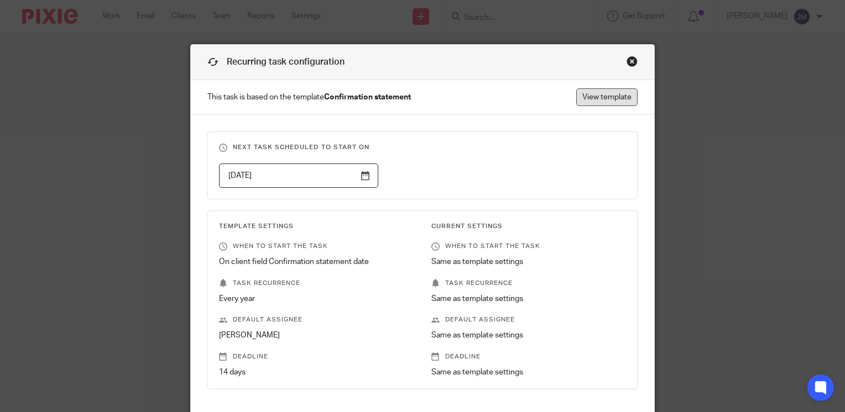
click at [616, 95] on link "View template" at bounding box center [606, 97] width 61 height 18
click at [621, 62] on div "Recurring task configuration" at bounding box center [422, 62] width 463 height 35
click at [628, 62] on div "Close this dialog window" at bounding box center [631, 61] width 11 height 11
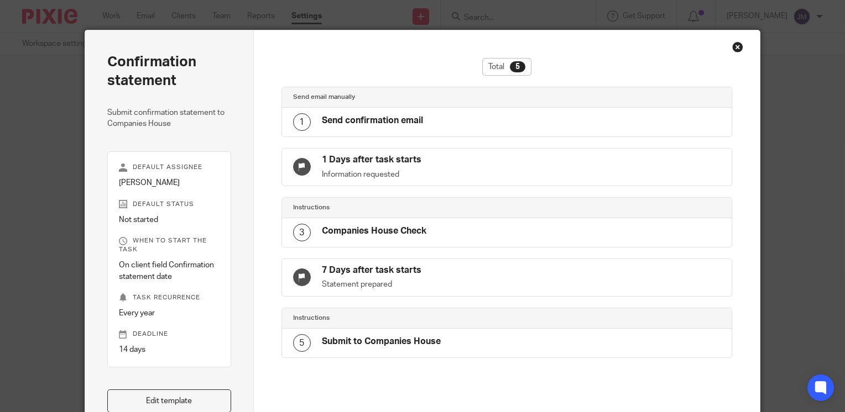
scroll to position [139, 0]
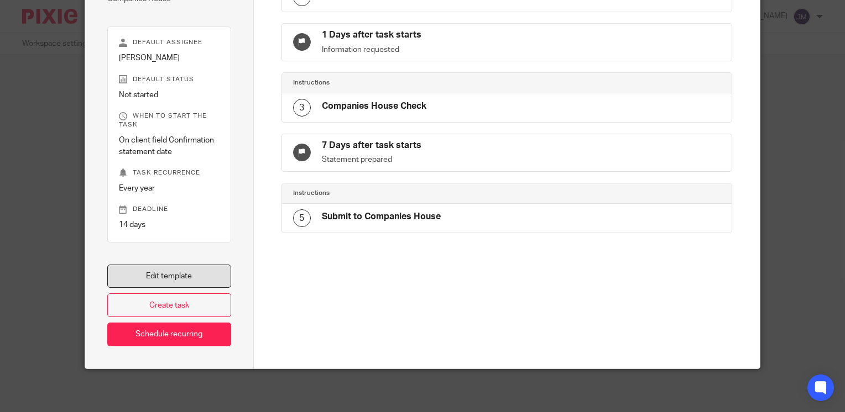
click at [179, 274] on link "Edit template" at bounding box center [169, 277] width 124 height 24
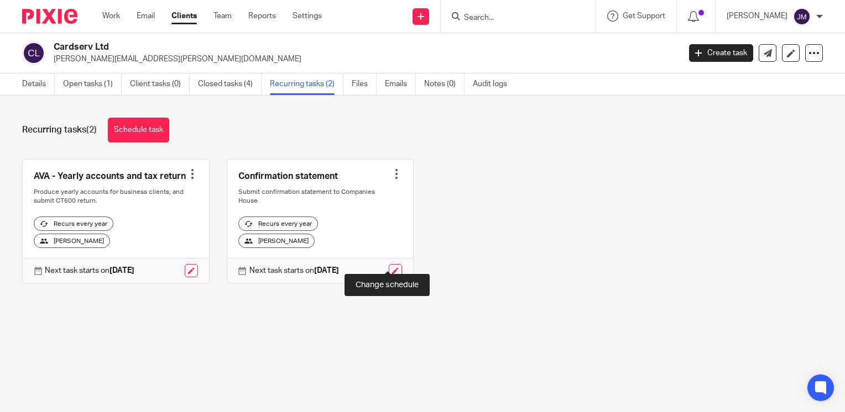
click at [389, 264] on link at bounding box center [395, 270] width 13 height 13
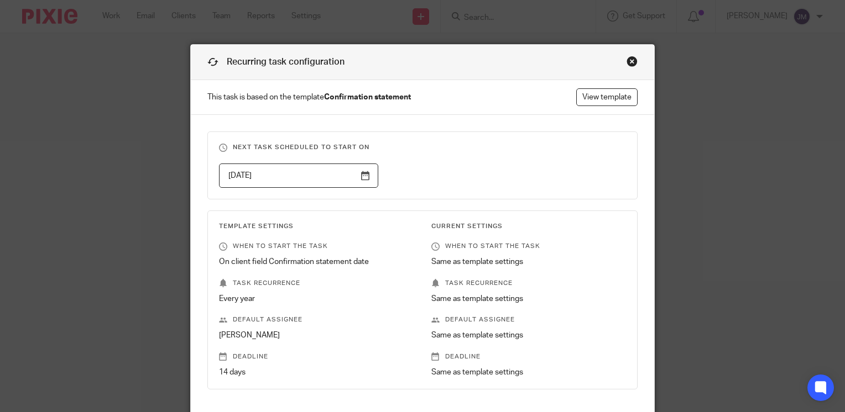
click at [363, 169] on input "2025-09-18" at bounding box center [299, 176] width 160 height 25
click at [354, 173] on input "2025-09-16" at bounding box center [299, 176] width 160 height 25
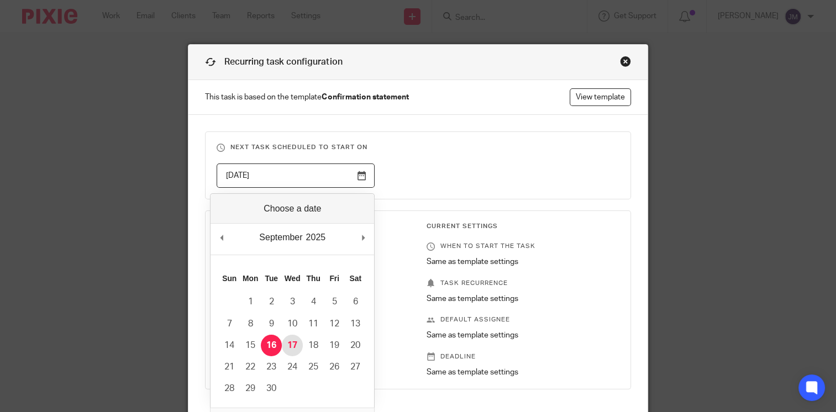
type input "2025-09-17"
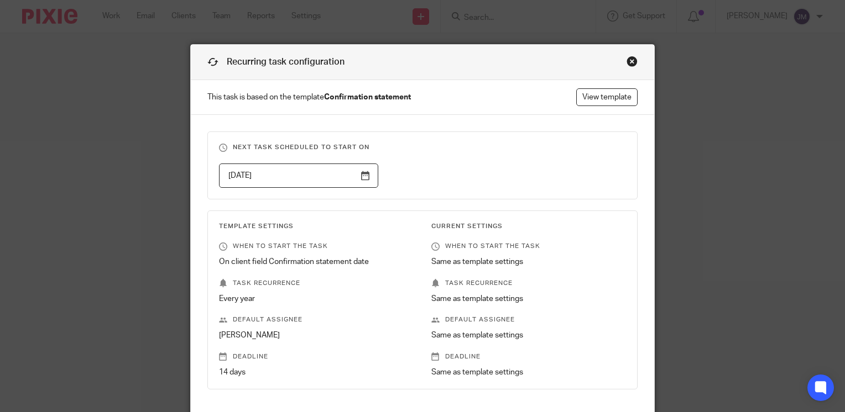
click at [438, 133] on fieldset "Next task scheduled to start on 2025-09-17" at bounding box center [422, 166] width 430 height 68
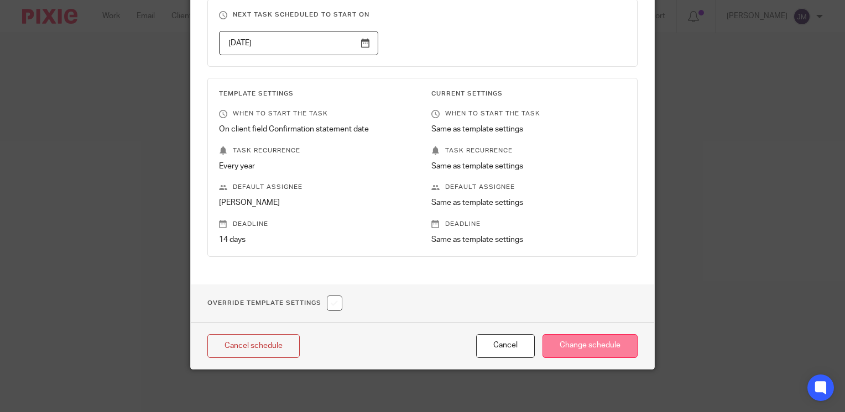
click at [577, 339] on input "Change schedule" at bounding box center [589, 346] width 95 height 24
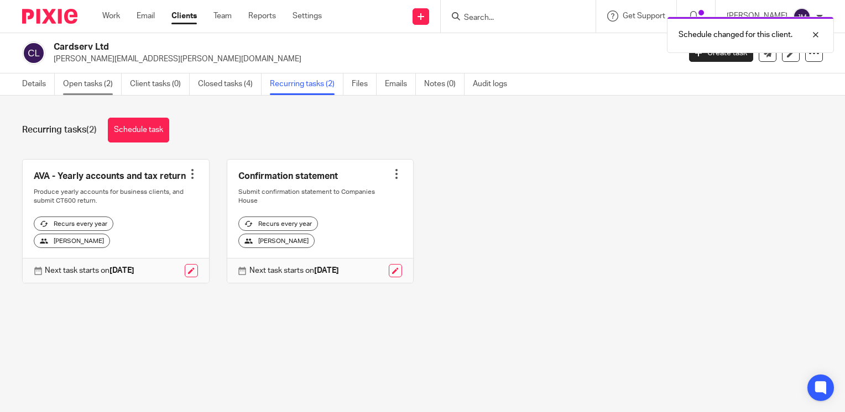
click at [97, 76] on link "Open tasks (2)" at bounding box center [92, 85] width 59 height 22
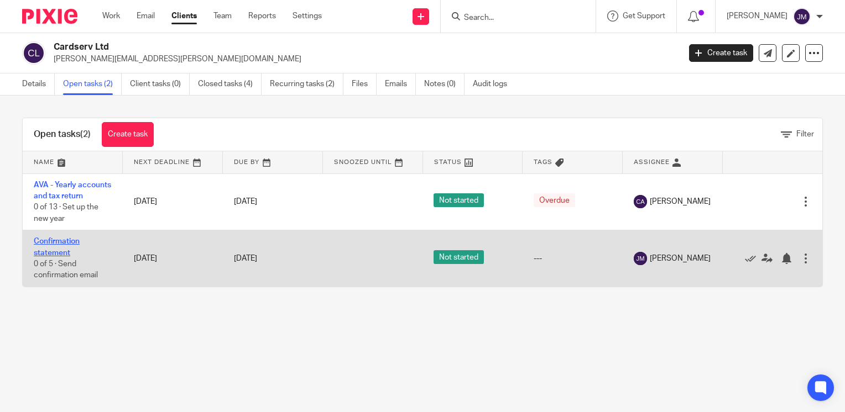
click at [57, 257] on link "Confirmation statement" at bounding box center [57, 247] width 46 height 19
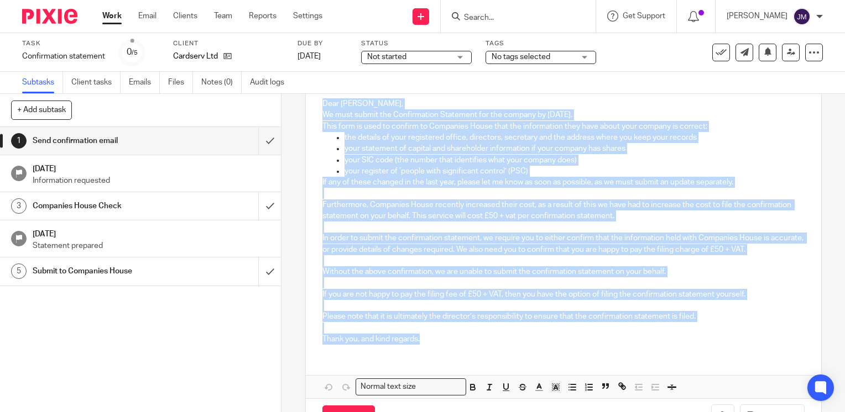
scroll to position [170, 0]
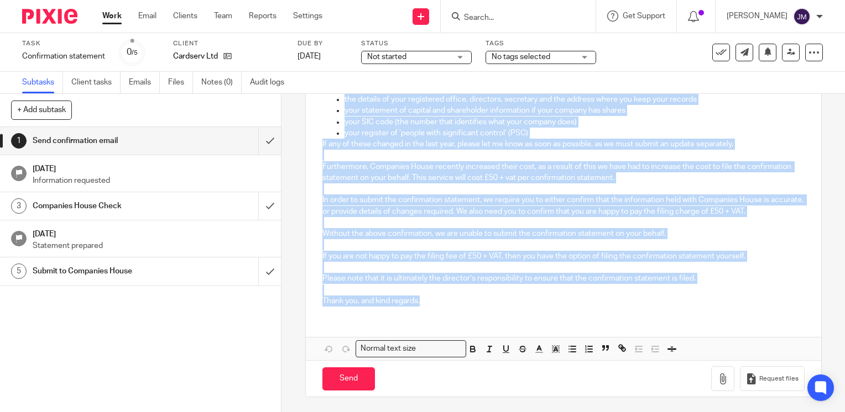
drag, startPoint x: 321, startPoint y: 236, endPoint x: 585, endPoint y: 322, distance: 278.5
click at [585, 322] on div "Dear David, We must submit the Confirmation Statement for the company by 30 Sep…" at bounding box center [563, 204] width 515 height 311
copy div "Dear David, We must submit the Confirmation Statement for the company by 30 Sep…"
click at [255, 142] on input "submit" at bounding box center [140, 141] width 281 height 28
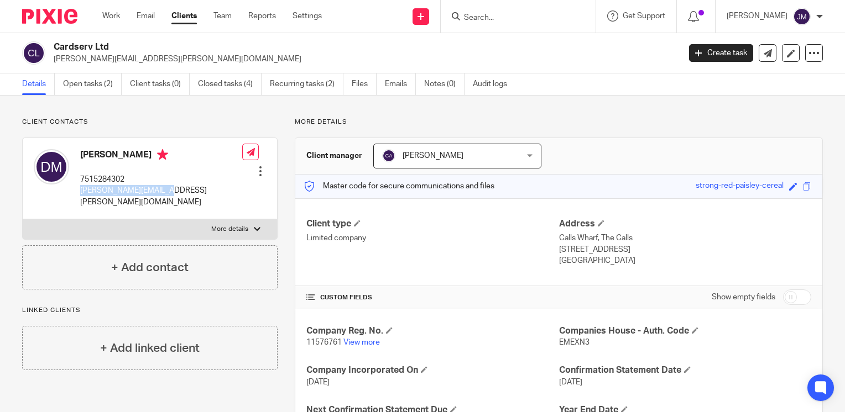
drag, startPoint x: 145, startPoint y: 190, endPoint x: 79, endPoint y: 186, distance: 67.0
click at [79, 186] on div "[PERSON_NAME] 7515284302 [PERSON_NAME][EMAIL_ADDRESS][PERSON_NAME][DOMAIN_NAME]…" at bounding box center [150, 178] width 254 height 81
click at [97, 90] on link "Open tasks (2)" at bounding box center [92, 85] width 59 height 22
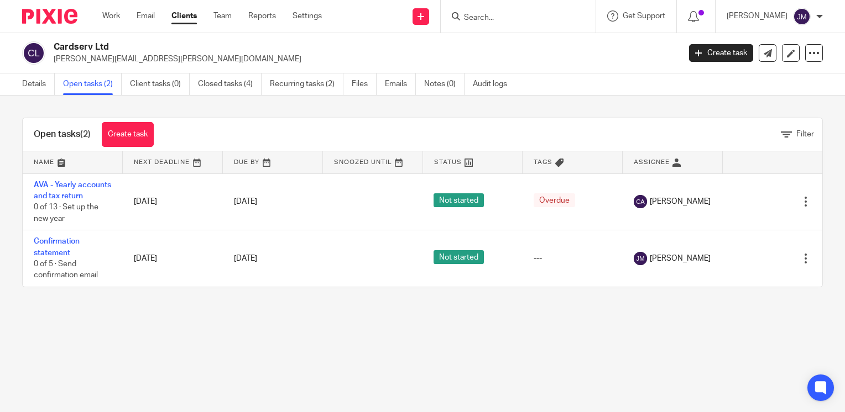
click at [556, 18] on input "Search" at bounding box center [513, 18] width 100 height 10
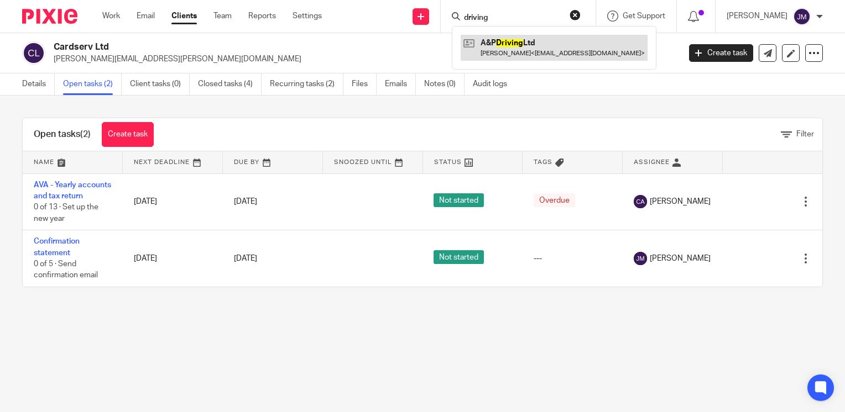
type input "driving"
click at [547, 39] on link at bounding box center [553, 47] width 187 height 25
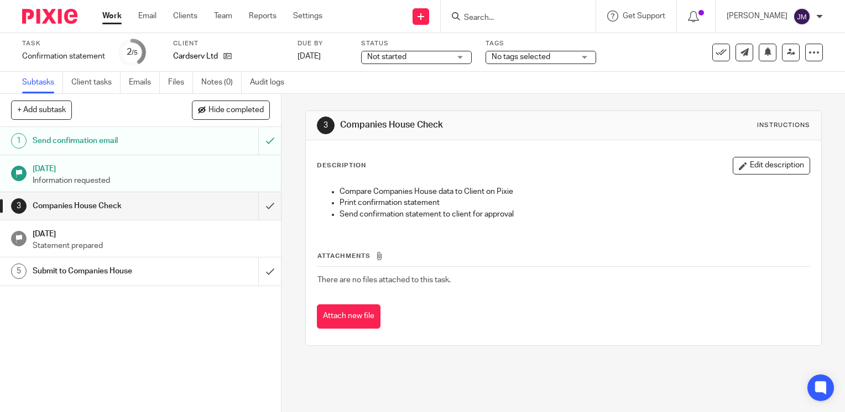
click at [562, 17] on input "Search" at bounding box center [513, 18] width 100 height 10
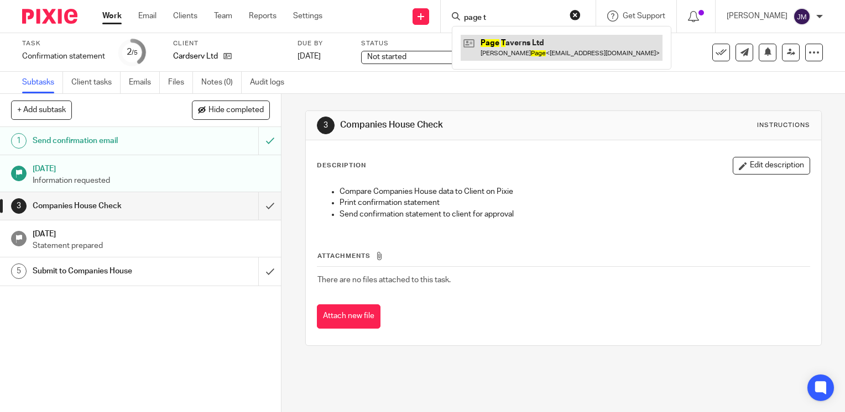
type input "page t"
click at [551, 52] on link at bounding box center [561, 47] width 202 height 25
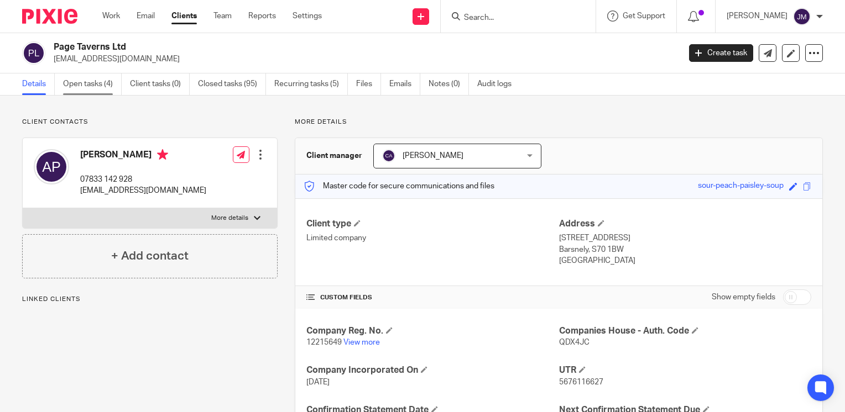
click at [64, 87] on link "Open tasks (4)" at bounding box center [92, 85] width 59 height 22
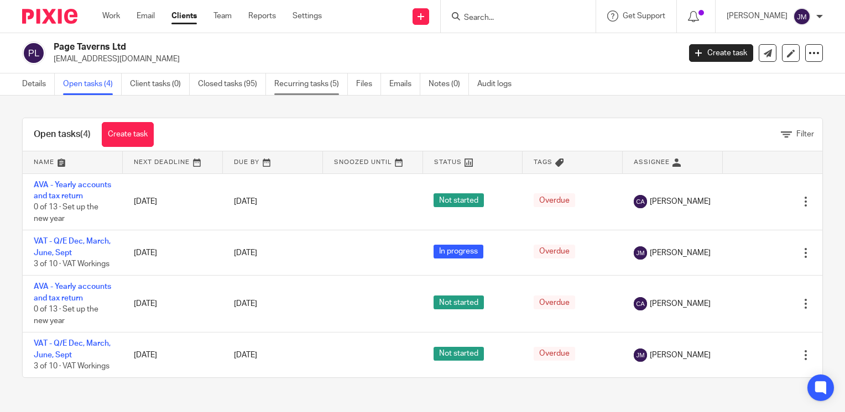
click at [317, 86] on link "Recurring tasks (5)" at bounding box center [311, 85] width 74 height 22
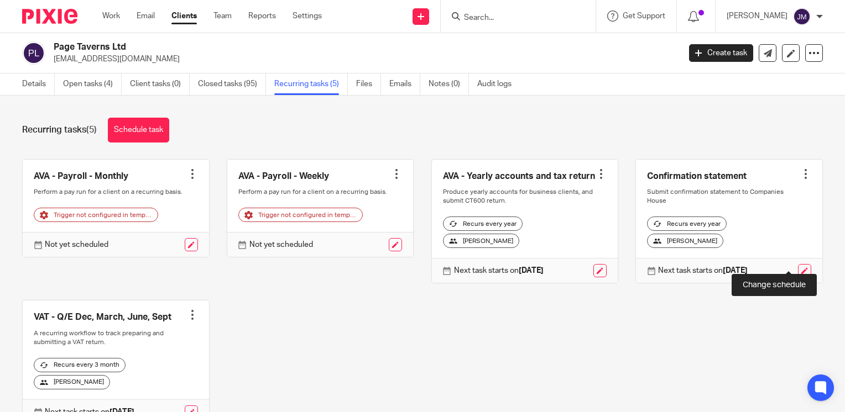
click at [798, 264] on link at bounding box center [804, 270] width 13 height 13
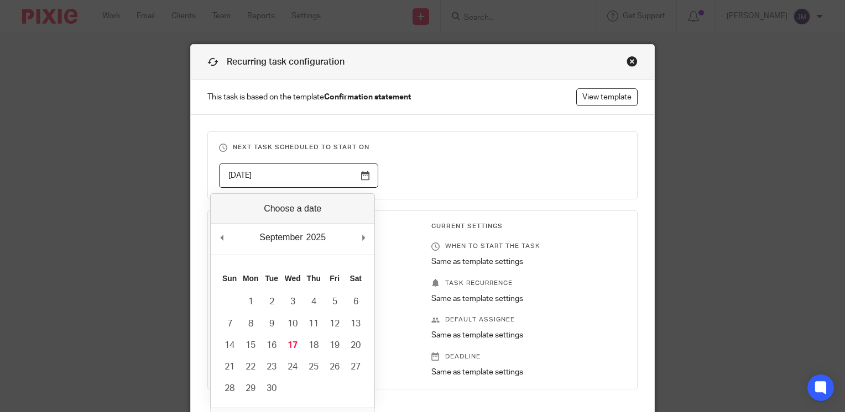
click at [359, 180] on input "2025-09-18" at bounding box center [299, 176] width 160 height 25
type input "2025-09-17"
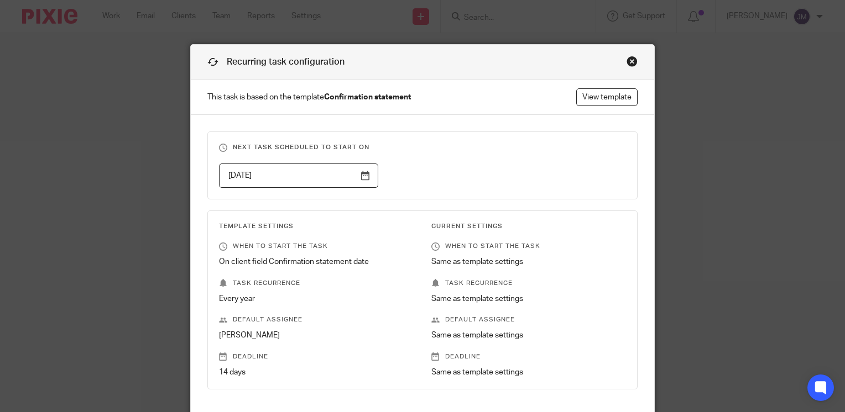
scroll to position [133, 0]
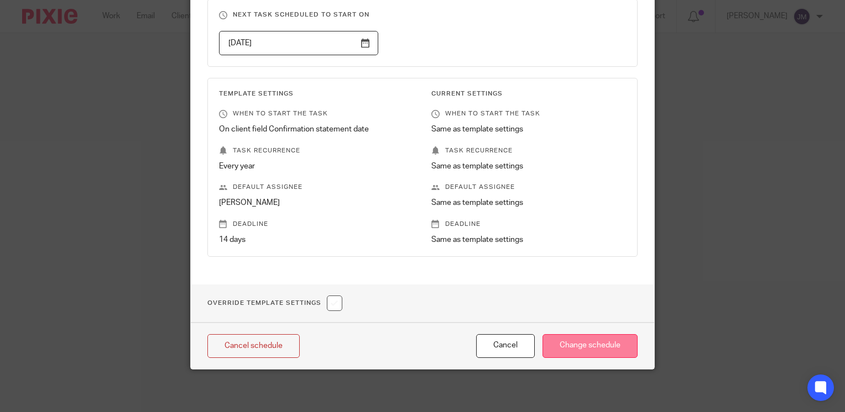
click at [594, 342] on input "Change schedule" at bounding box center [589, 346] width 95 height 24
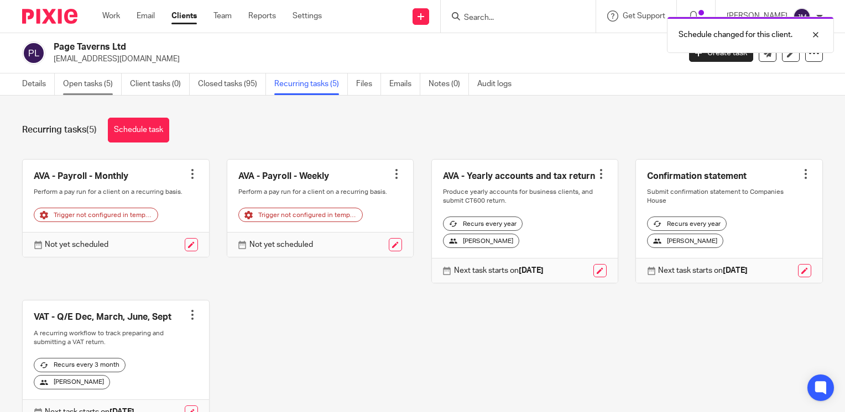
click at [93, 82] on link "Open tasks (5)" at bounding box center [92, 85] width 59 height 22
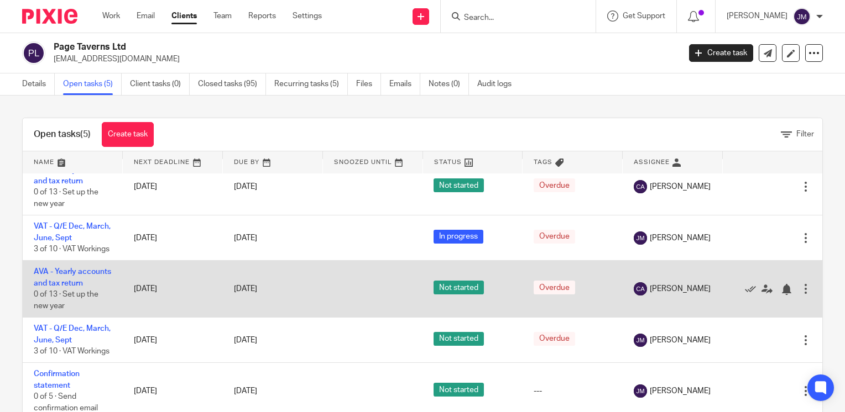
scroll to position [29, 0]
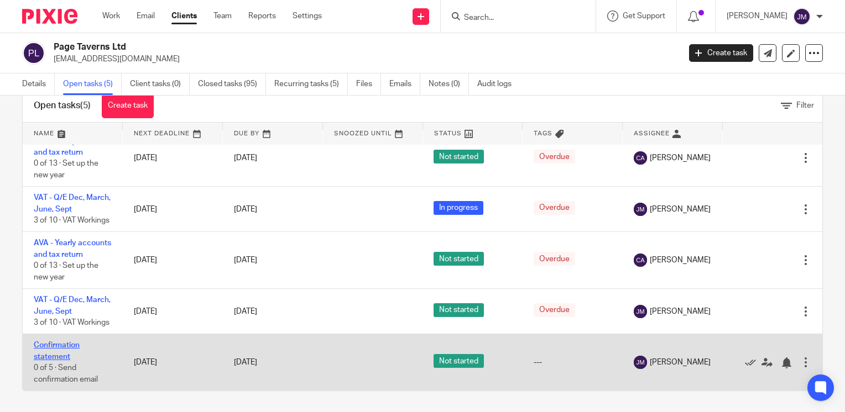
click at [66, 355] on link "Confirmation statement" at bounding box center [57, 351] width 46 height 19
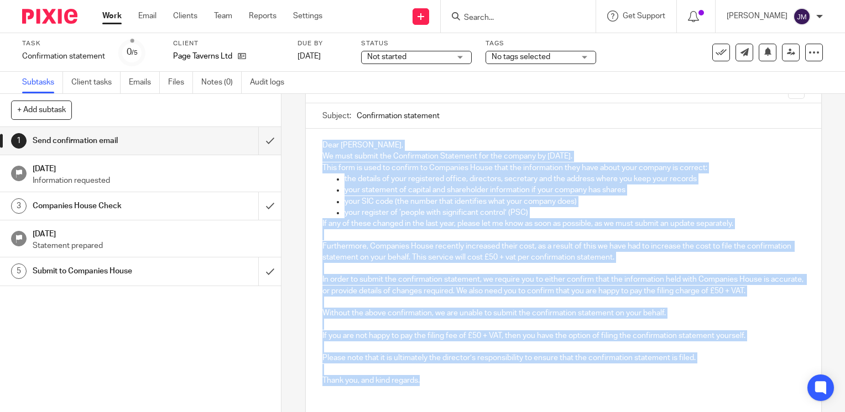
scroll to position [114, 0]
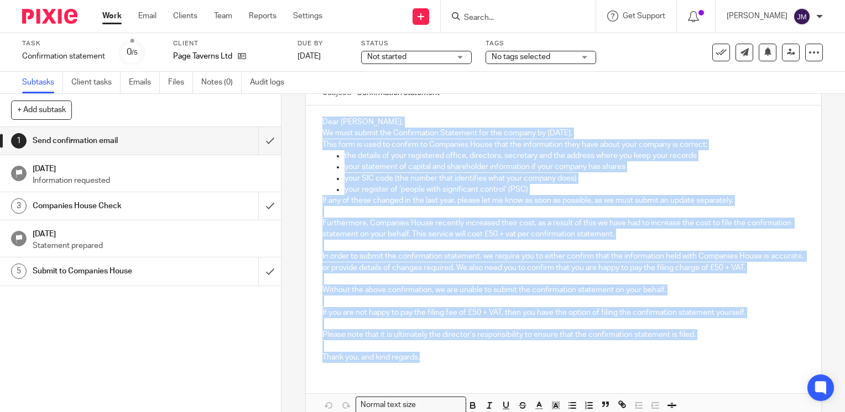
drag, startPoint x: 323, startPoint y: 231, endPoint x: 613, endPoint y: 359, distance: 316.8
click at [613, 359] on div "Dear [PERSON_NAME], We must submit the Confirmation Statement for the company b…" at bounding box center [563, 239] width 515 height 266
copy div "Lore Ipsumd, Si amet consec adi Elitseddoeiu Temporinc utl etd magnaal en 22 Ad…"
click at [348, 370] on div "Dear [PERSON_NAME], We must submit the Confirmation Statement for the company b…" at bounding box center [563, 239] width 515 height 266
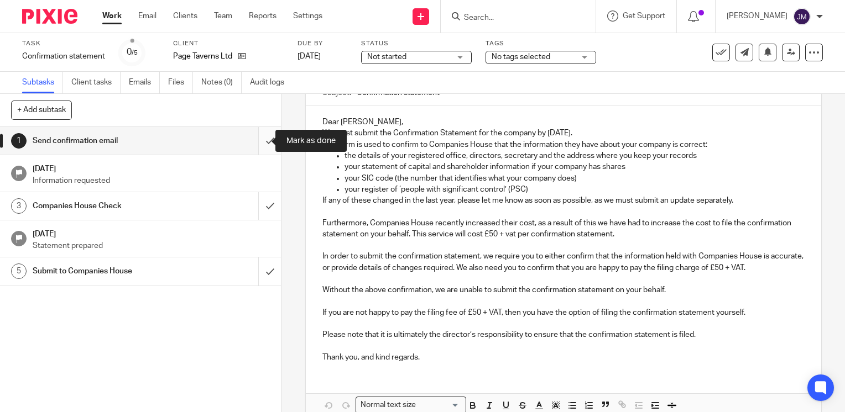
click at [259, 142] on input "submit" at bounding box center [140, 141] width 281 height 28
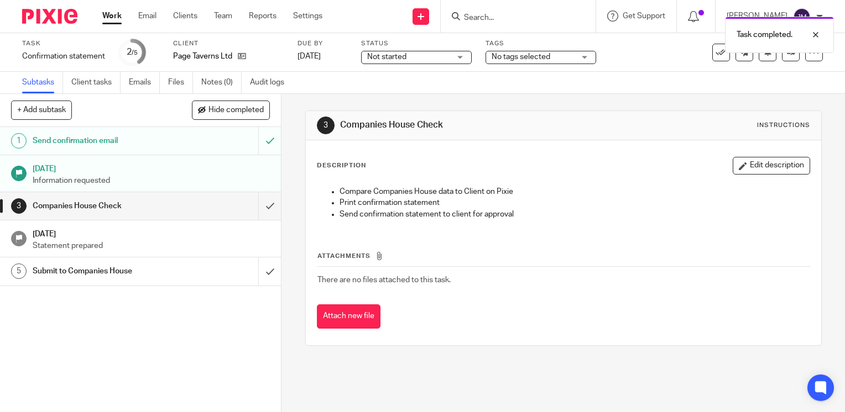
click at [534, 19] on div "Task completed." at bounding box center [627, 32] width 411 height 42
click at [815, 34] on div at bounding box center [807, 34] width 30 height 13
click at [537, 18] on input "Search" at bounding box center [513, 18] width 100 height 10
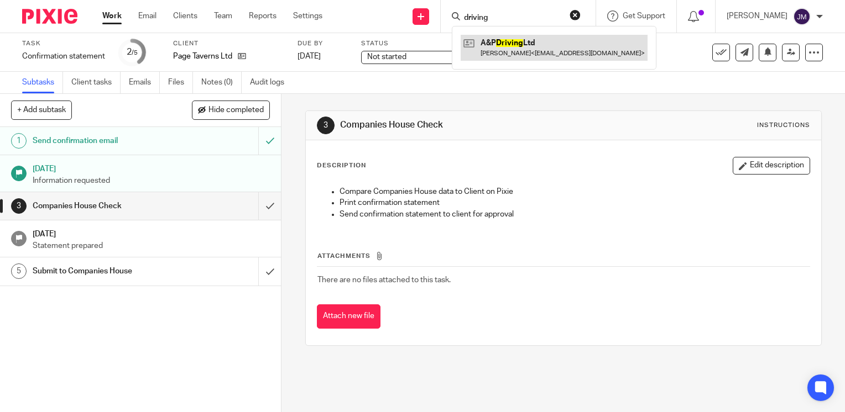
type input "driving"
click at [517, 45] on link at bounding box center [553, 47] width 187 height 25
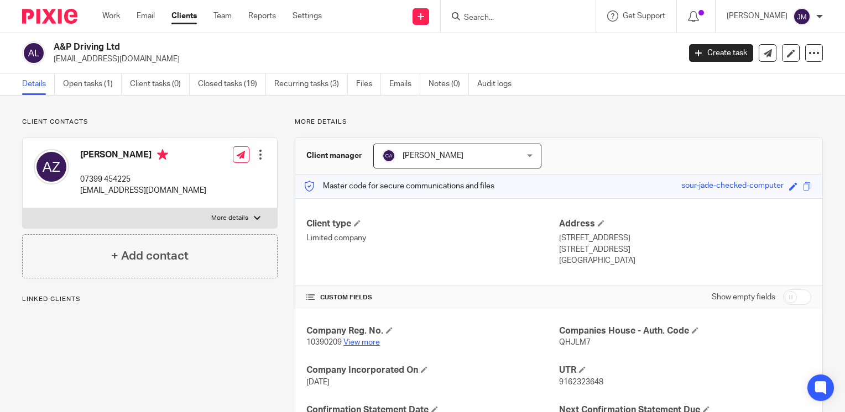
click at [354, 344] on link "View more" at bounding box center [361, 343] width 36 height 8
drag, startPoint x: 140, startPoint y: 56, endPoint x: 51, endPoint y: 62, distance: 89.2
click at [51, 62] on div "A&P Driving Ltd azajac222@gmail.com" at bounding box center [347, 52] width 650 height 23
copy p "azajac222@gmail.com"
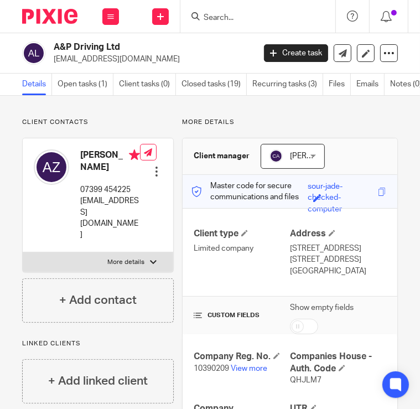
click at [213, 13] on input "Search" at bounding box center [252, 18] width 100 height 10
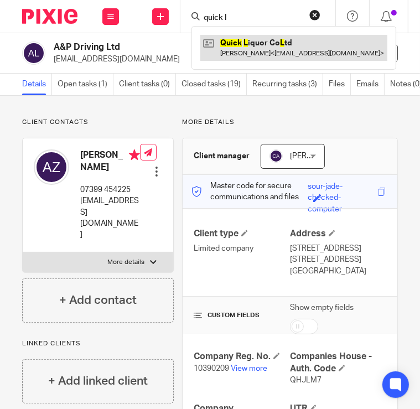
type input "quick l"
click at [231, 55] on link at bounding box center [293, 47] width 187 height 25
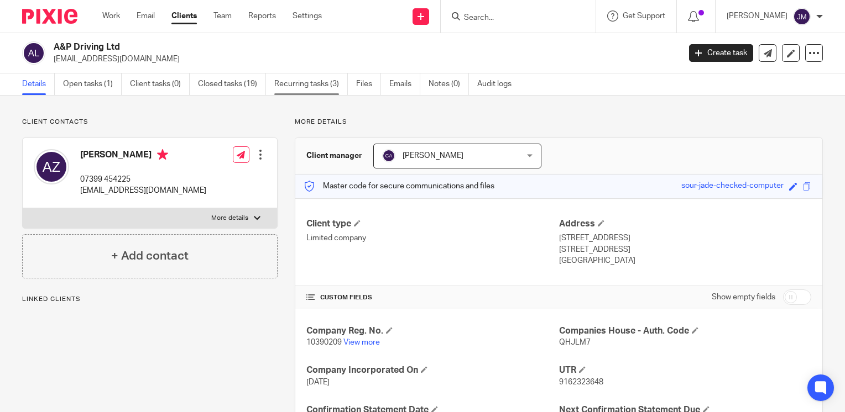
click at [296, 92] on link "Recurring tasks (3)" at bounding box center [311, 85] width 74 height 22
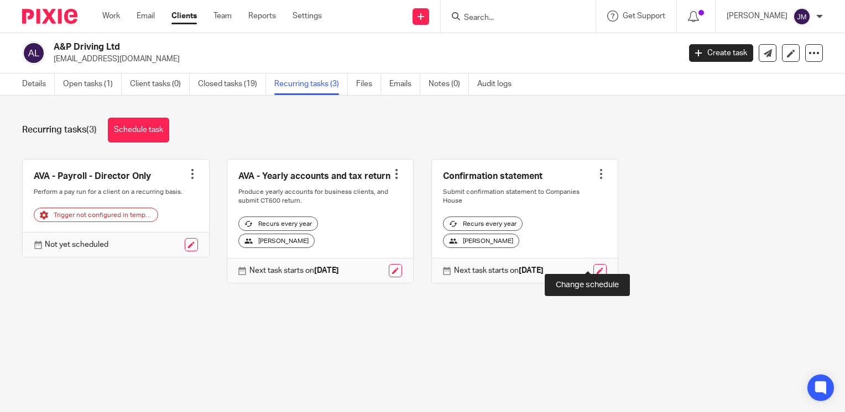
click at [593, 264] on link at bounding box center [599, 270] width 13 height 13
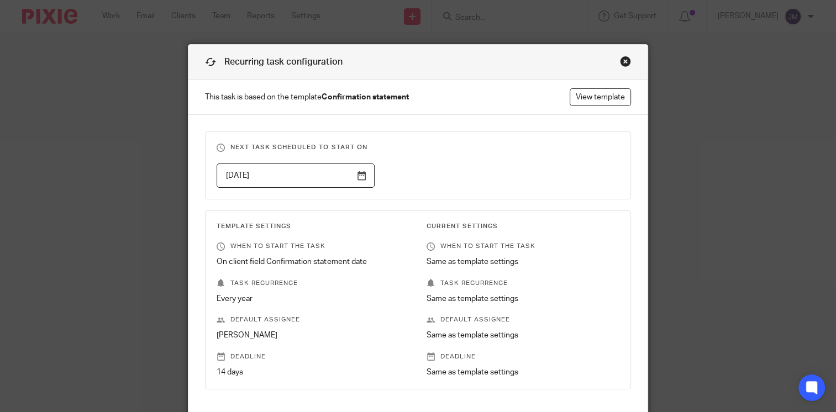
click at [358, 171] on input "[DATE]" at bounding box center [296, 176] width 158 height 25
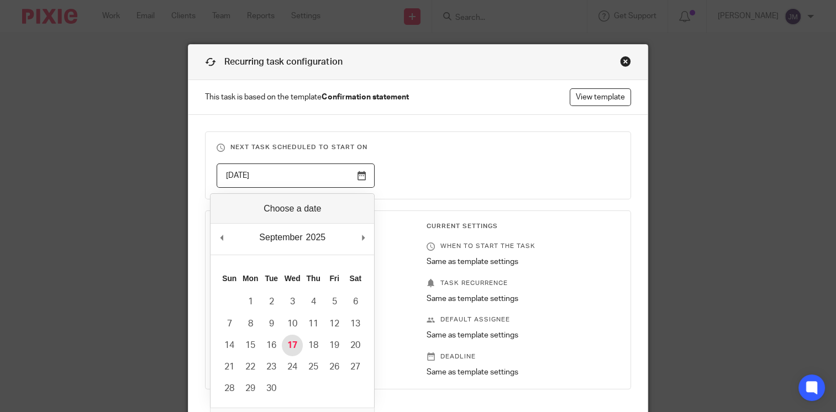
type input "2025-09-17"
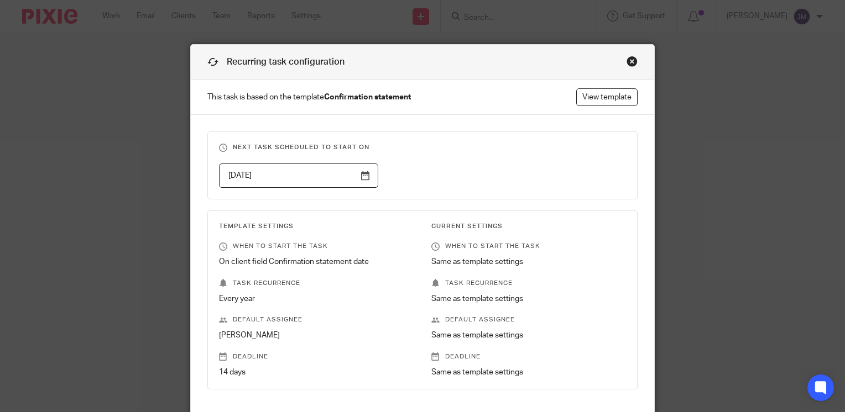
scroll to position [133, 0]
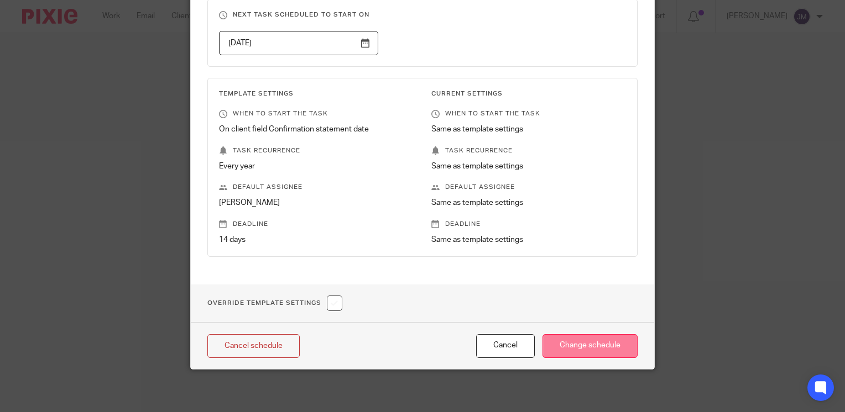
click at [561, 345] on input "Change schedule" at bounding box center [589, 346] width 95 height 24
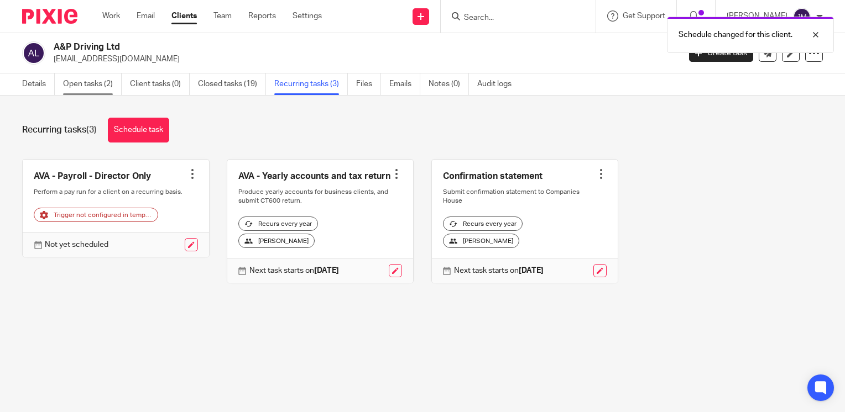
click at [68, 87] on link "Open tasks (2)" at bounding box center [92, 85] width 59 height 22
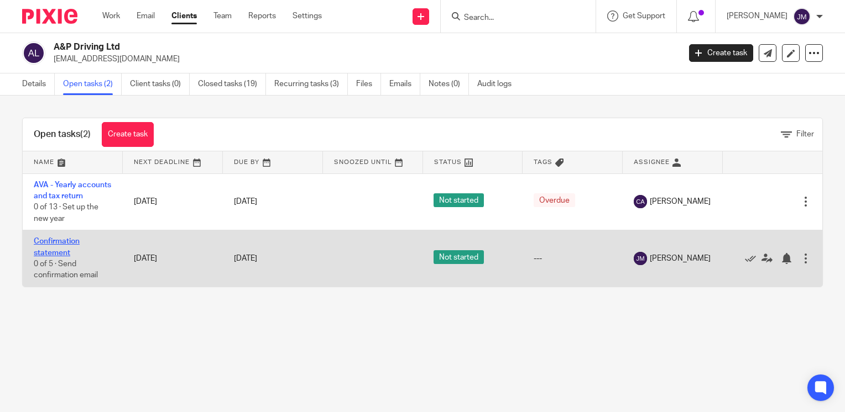
click at [64, 255] on link "Confirmation statement" at bounding box center [57, 247] width 46 height 19
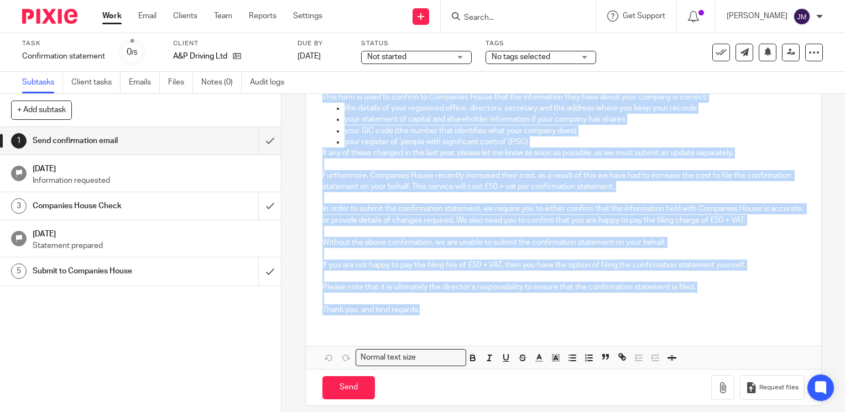
scroll to position [170, 0]
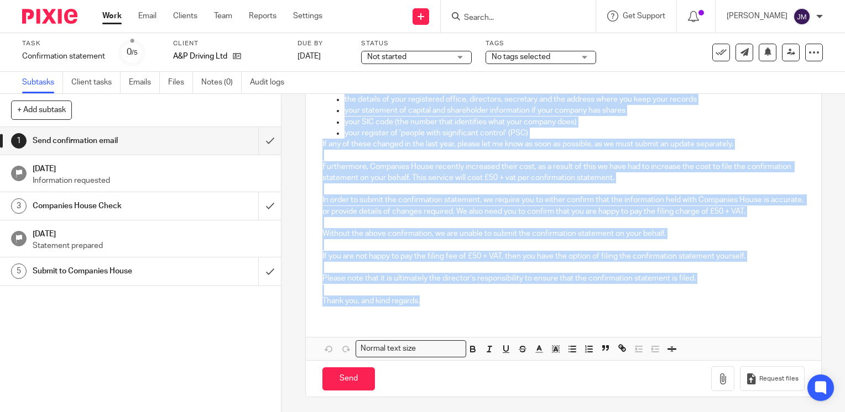
drag, startPoint x: 320, startPoint y: 234, endPoint x: 643, endPoint y: 322, distance: 335.0
click at [643, 322] on div "Dear Andrzej, We must submit the Confirmation Statement for the company by 30 S…" at bounding box center [563, 204] width 515 height 311
copy div "Dear Andrzej, We must submit the Confirmation Statement for the company by 30 S…"
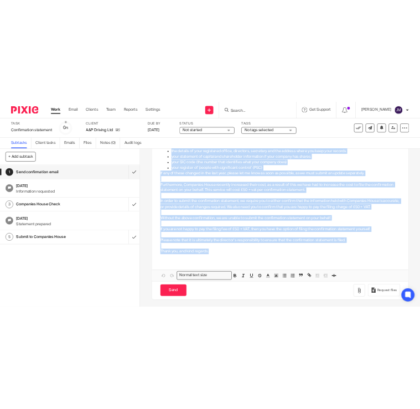
scroll to position [0, 0]
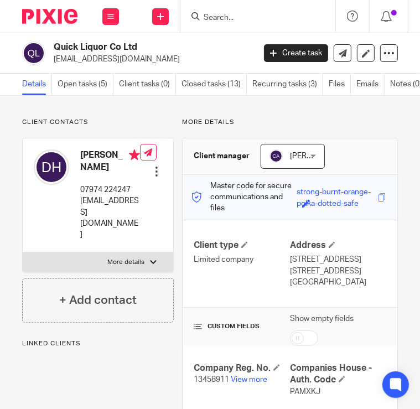
click at [234, 385] on p "13458911 View more" at bounding box center [241, 379] width 96 height 11
click at [237, 383] on link "View more" at bounding box center [249, 379] width 36 height 8
click at [233, 13] on input "Search" at bounding box center [252, 18] width 100 height 10
paste input "Divinity Training"
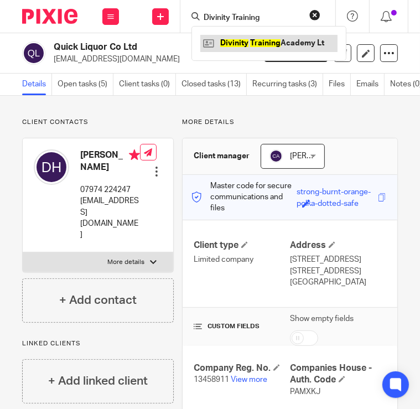
type input "Divinity Training"
click at [240, 40] on link at bounding box center [268, 43] width 137 height 17
click at [236, 39] on link at bounding box center [268, 43] width 137 height 17
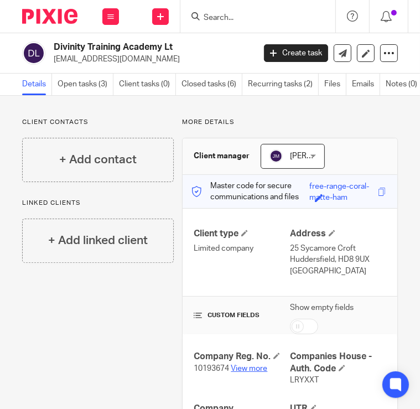
click at [249, 369] on link "View more" at bounding box center [249, 368] width 36 height 8
click at [224, 15] on input "Search" at bounding box center [252, 18] width 100 height 10
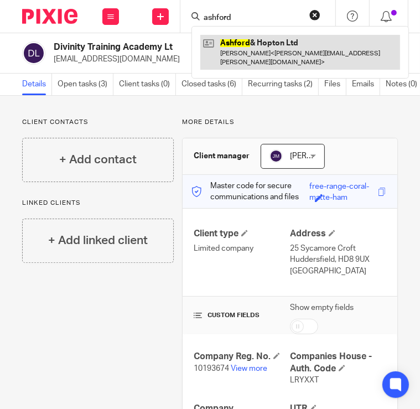
type input "ashford"
click at [238, 53] on link at bounding box center [300, 52] width 200 height 34
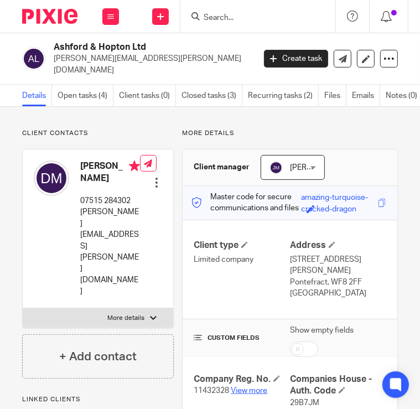
click at [243, 386] on link "View more" at bounding box center [249, 390] width 36 height 8
click at [260, 22] on input "Search" at bounding box center [252, 18] width 100 height 10
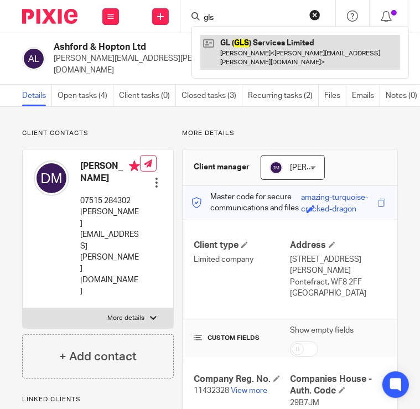
type input "gls"
click at [250, 41] on link at bounding box center [300, 52] width 200 height 34
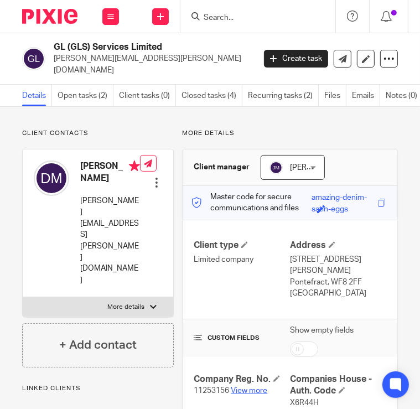
click at [244, 386] on link "View more" at bounding box center [249, 390] width 36 height 8
click at [259, 19] on input "Search" at bounding box center [252, 18] width 100 height 10
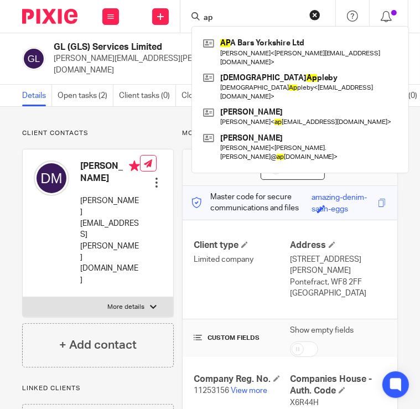
type input "a"
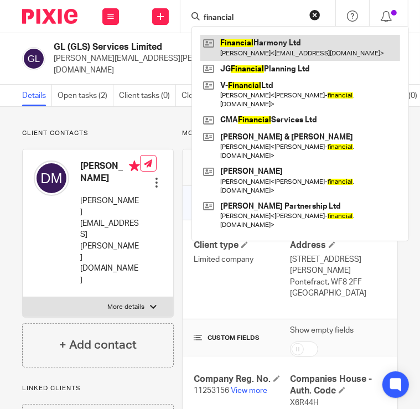
type input "financial"
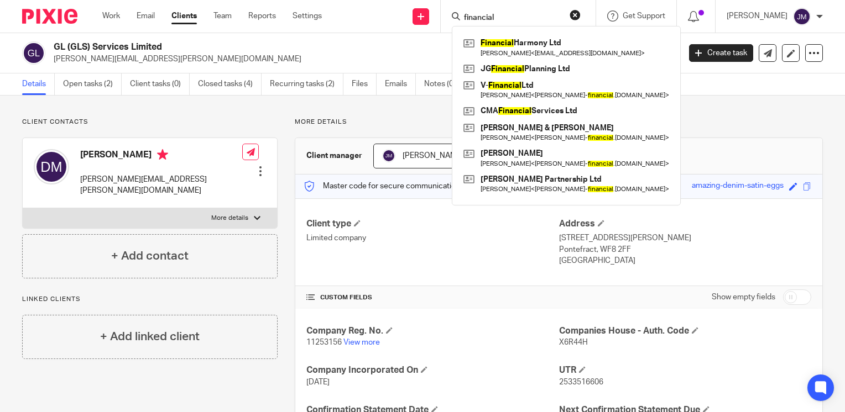
click at [181, 22] on link "Clients" at bounding box center [183, 16] width 25 height 11
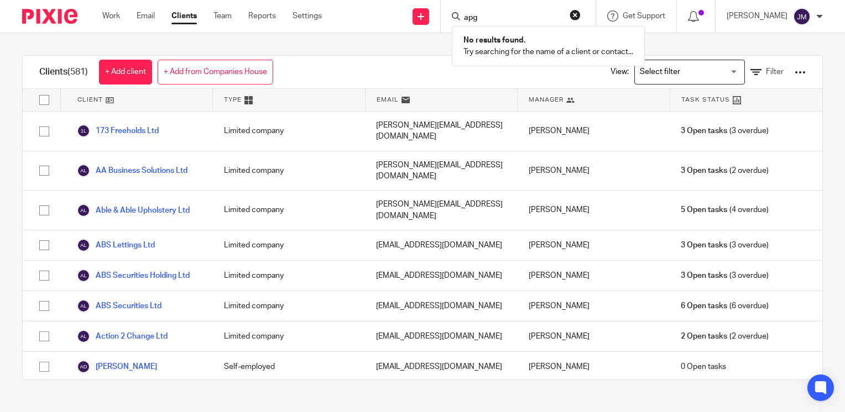
type input "apg"
click at [686, 72] on input "Search for option" at bounding box center [687, 71] width 102 height 19
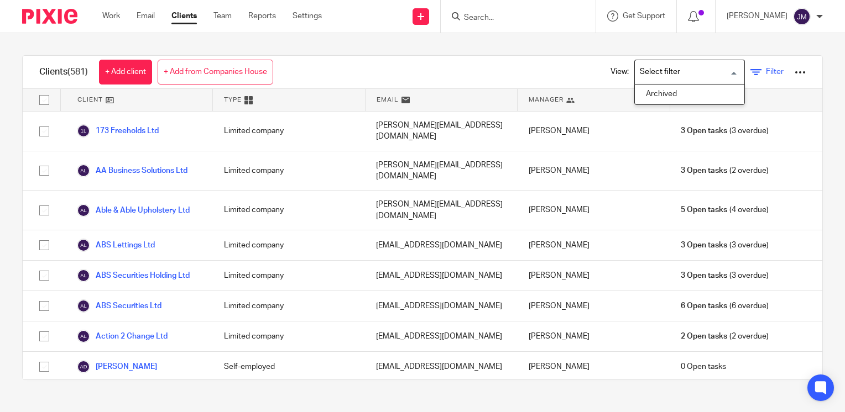
click at [750, 72] on icon at bounding box center [755, 72] width 11 height 11
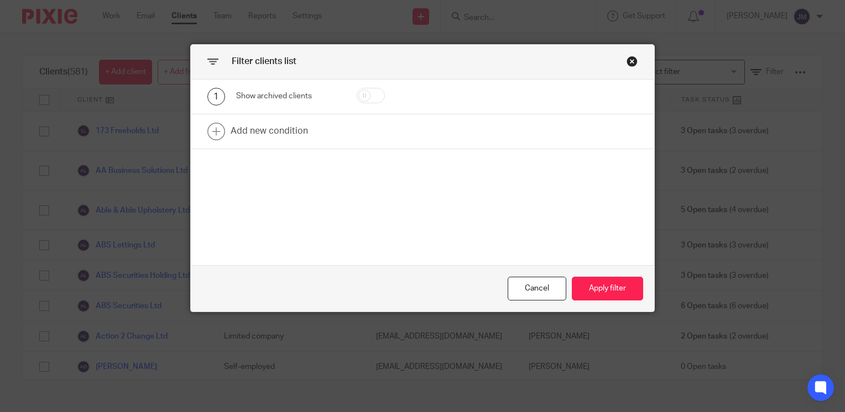
click at [358, 97] on input "checkbox" at bounding box center [371, 95] width 28 height 15
checkbox input "true"
click at [269, 137] on link at bounding box center [422, 131] width 463 height 34
click at [304, 138] on div "Field" at bounding box center [282, 134] width 75 height 23
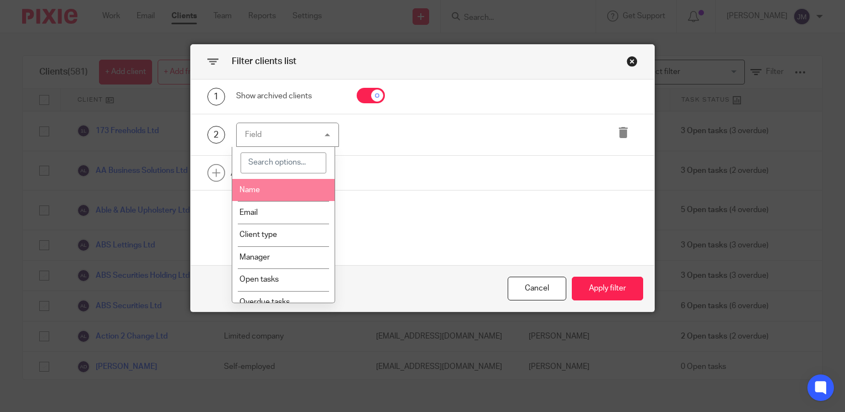
click at [280, 193] on li "Name" at bounding box center [283, 190] width 102 height 23
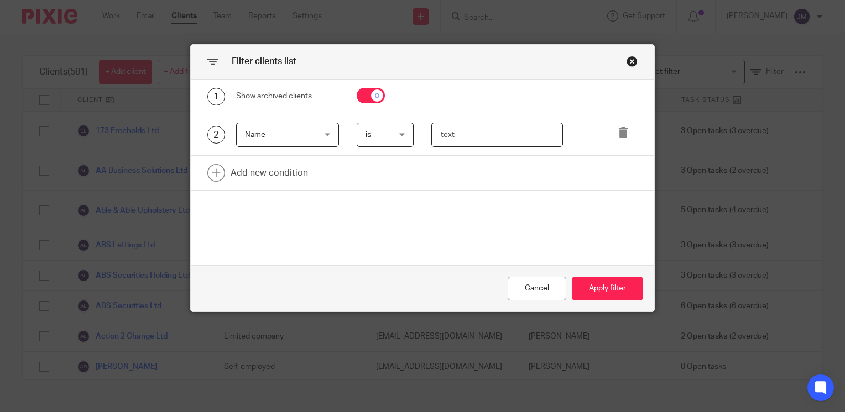
click at [442, 142] on input "text" at bounding box center [497, 135] width 132 height 25
type input "financial"
click at [610, 291] on button "Apply filter" at bounding box center [607, 289] width 71 height 24
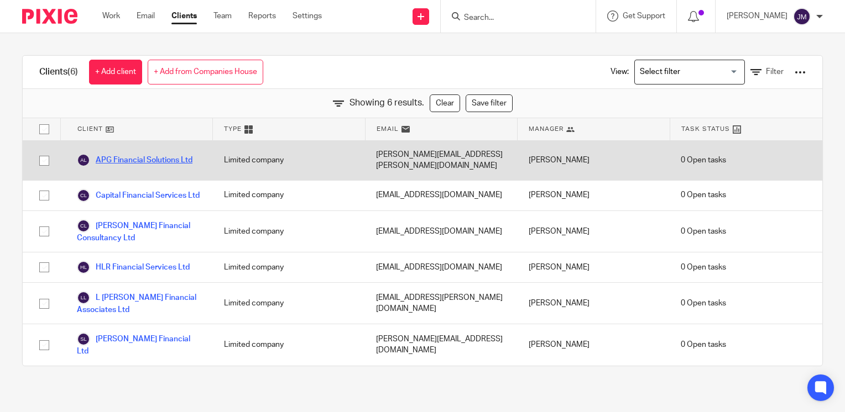
click at [135, 160] on link "APG Financial Solutions Ltd" at bounding box center [135, 160] width 116 height 13
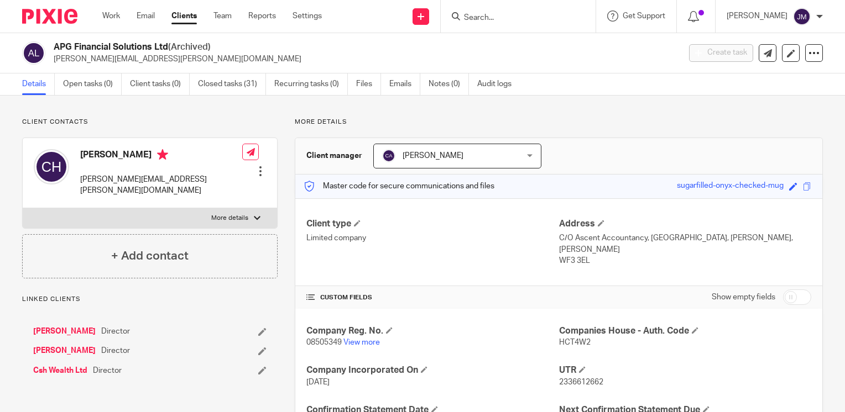
click at [363, 348] on p "08505349 View more" at bounding box center [432, 342] width 252 height 11
click at [359, 342] on link "View more" at bounding box center [361, 343] width 36 height 8
